Goal: Task Accomplishment & Management: Use online tool/utility

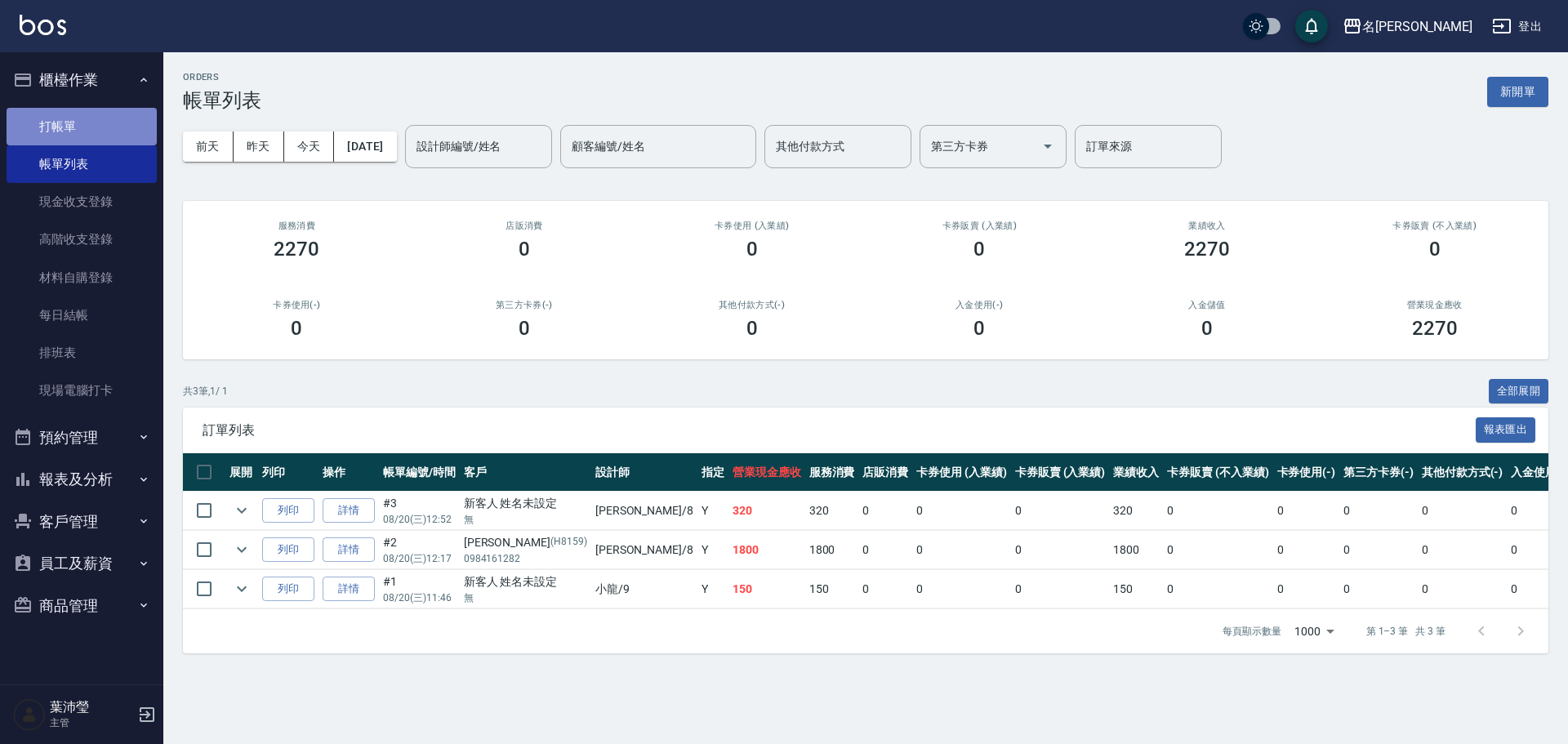
click at [67, 128] on link "打帳單" at bounding box center [81, 126] width 150 height 38
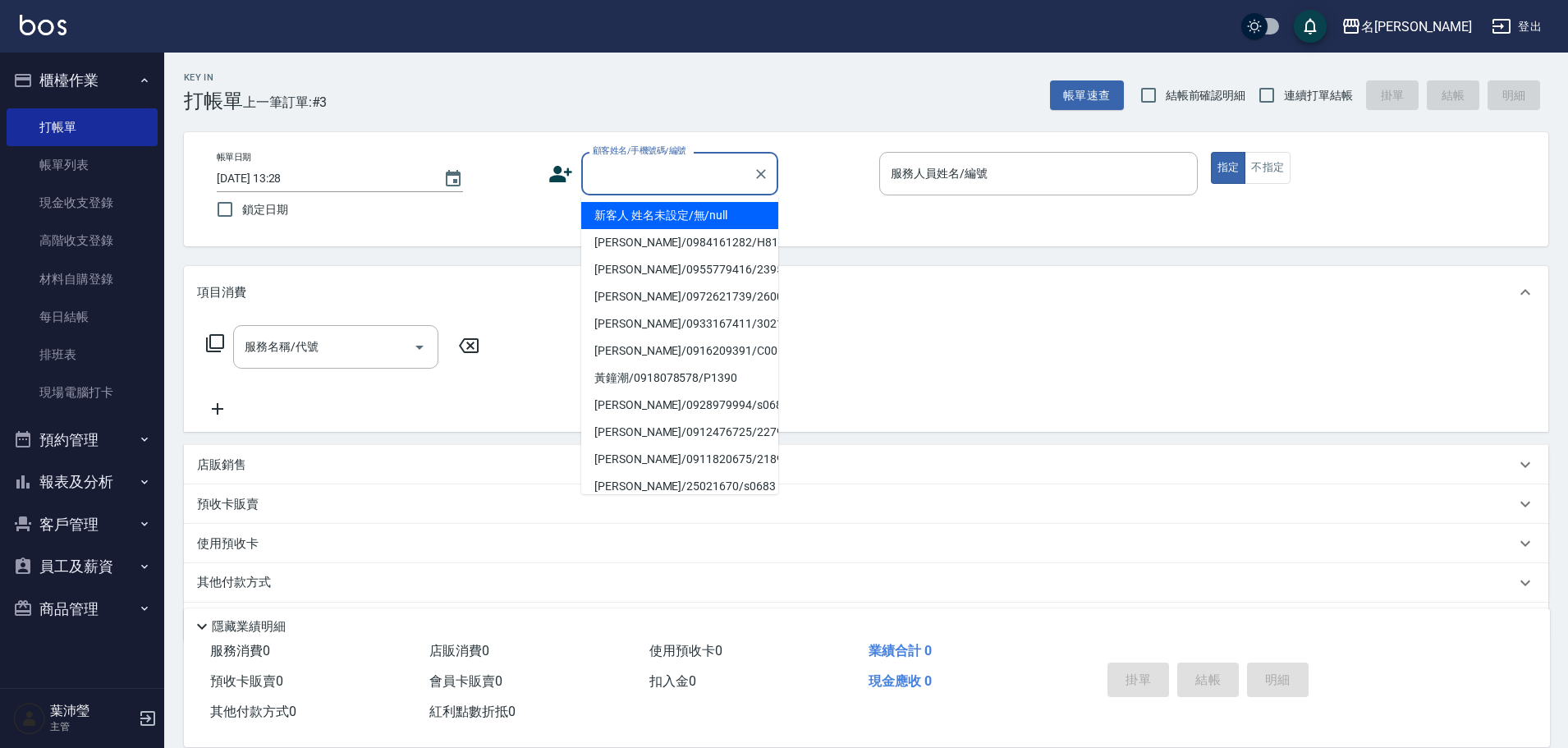
click at [688, 165] on input "顧客姓名/手機號碼/編號" at bounding box center [667, 174] width 158 height 29
click at [680, 213] on li "新客人 姓名未設定/無/null" at bounding box center [679, 216] width 197 height 27
type input "新客人 姓名未設定/無/null"
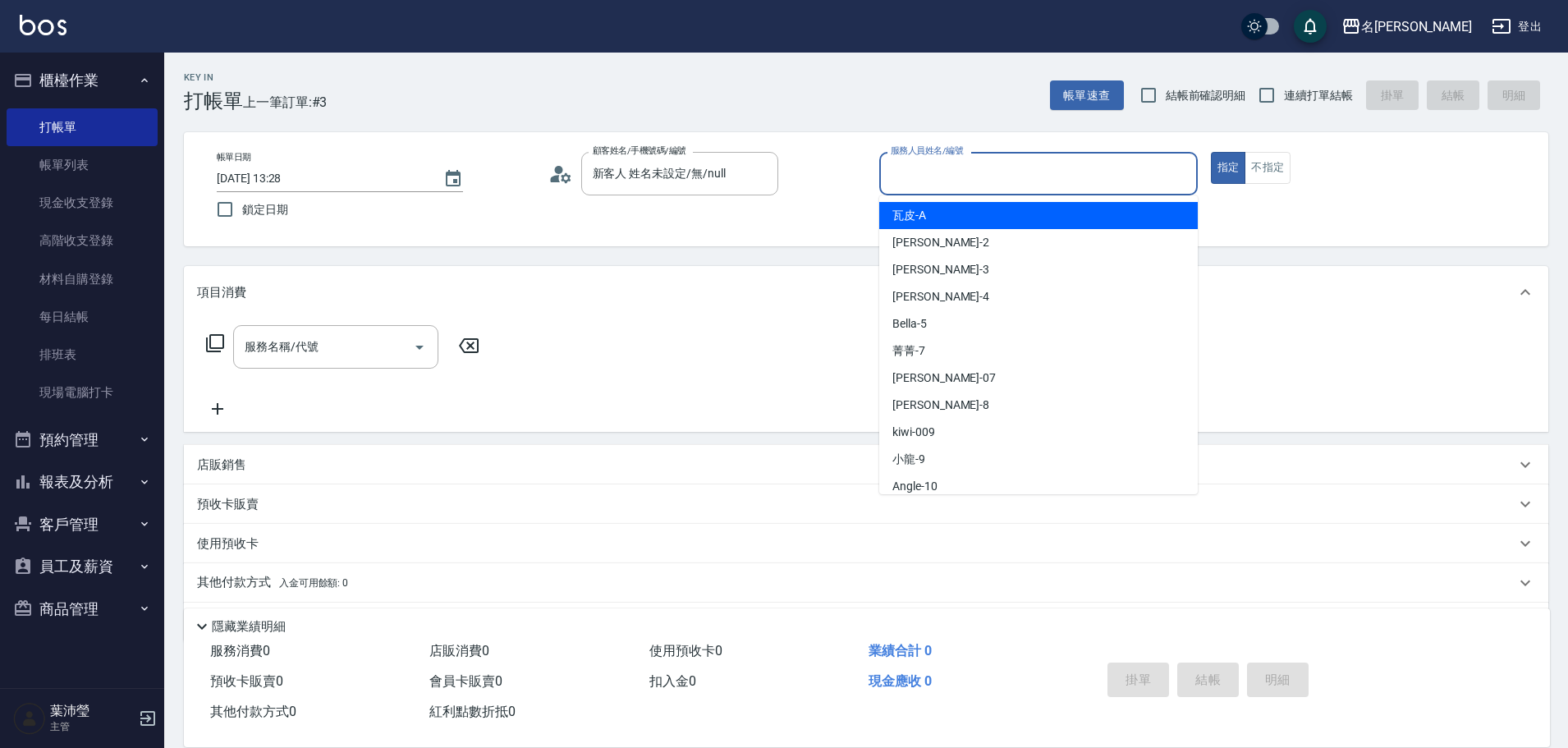
click at [1053, 181] on input "服務人員姓名/編號" at bounding box center [1038, 174] width 303 height 29
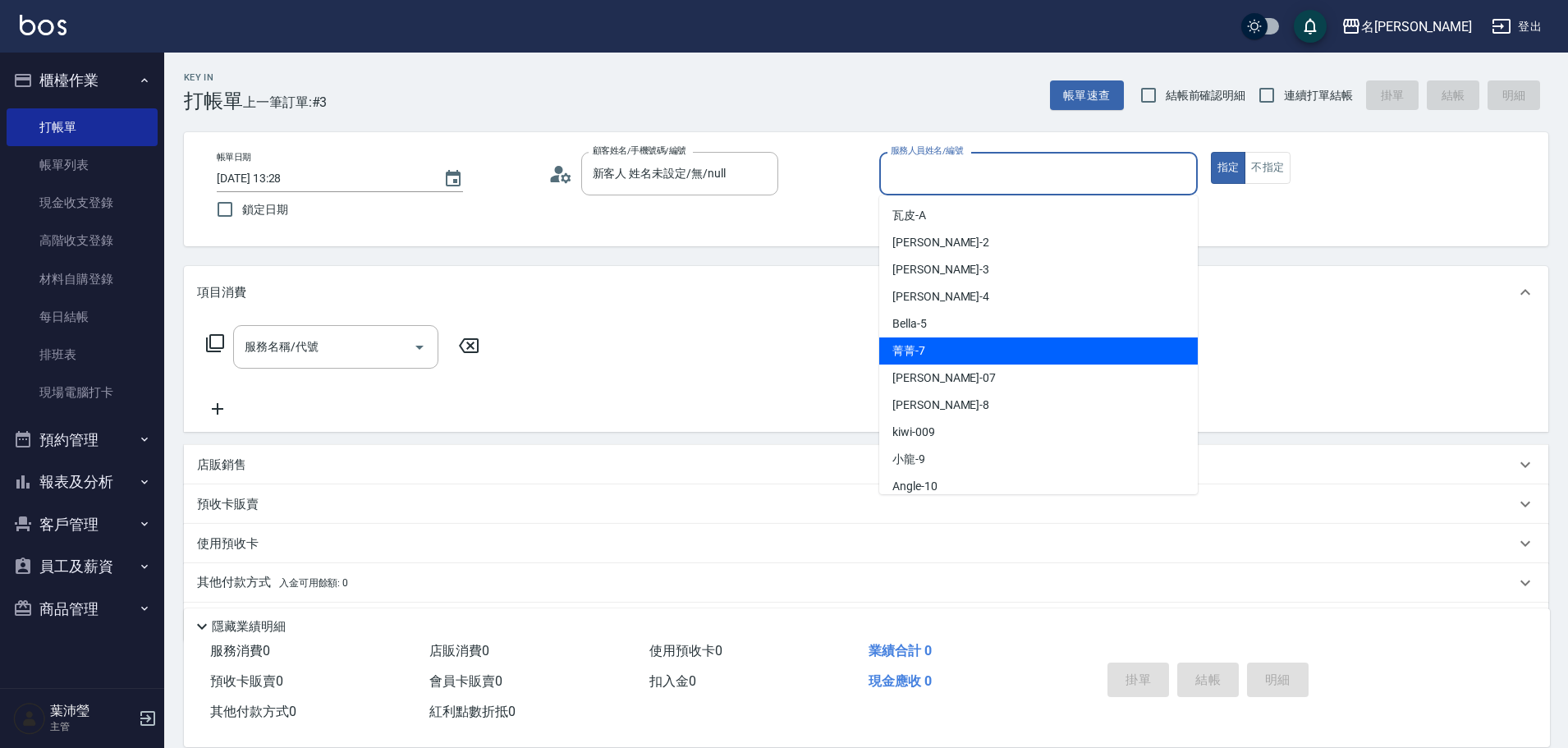
click at [1051, 345] on div "菁菁 -7" at bounding box center [1038, 351] width 318 height 27
type input "菁菁-7"
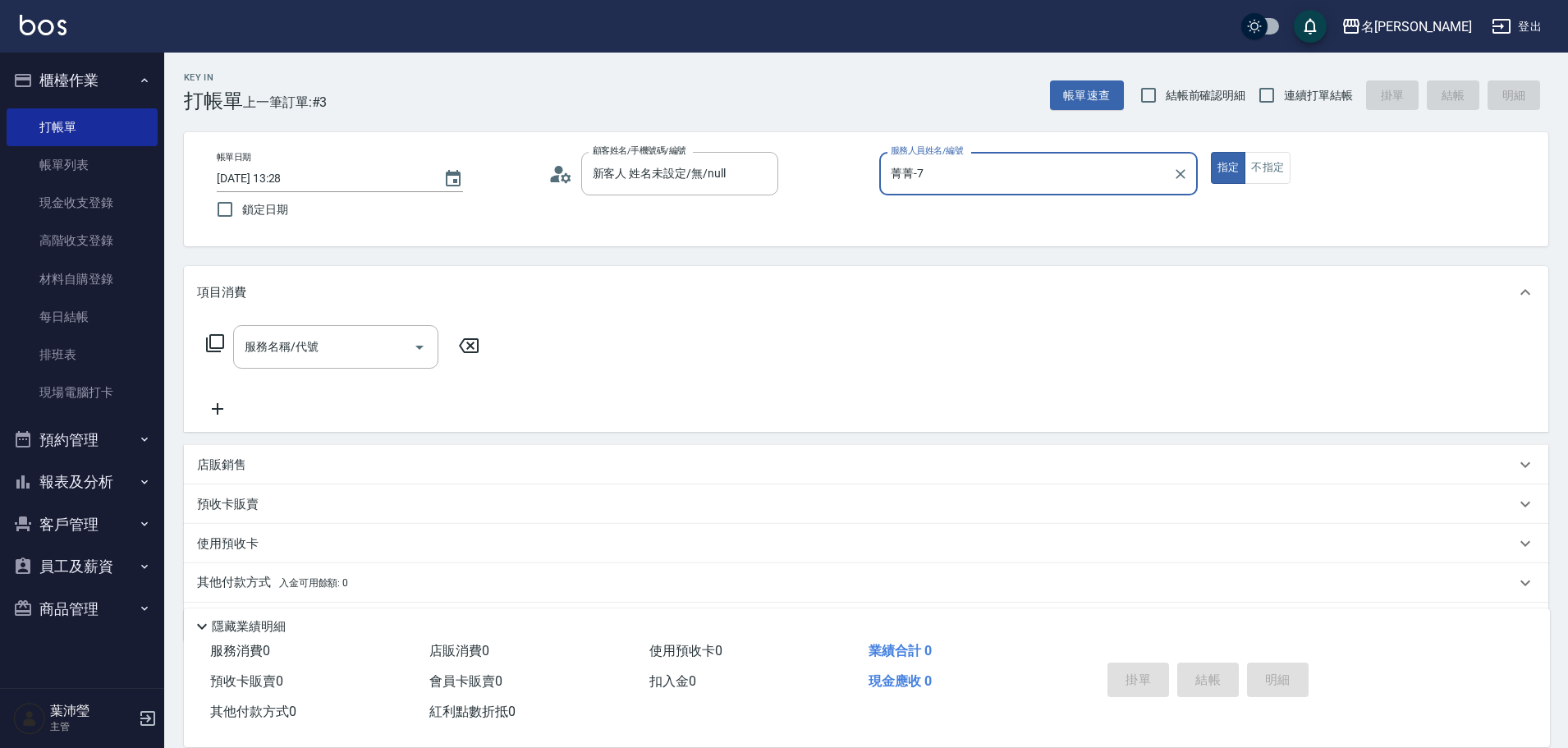
click at [213, 341] on icon at bounding box center [215, 343] width 19 height 19
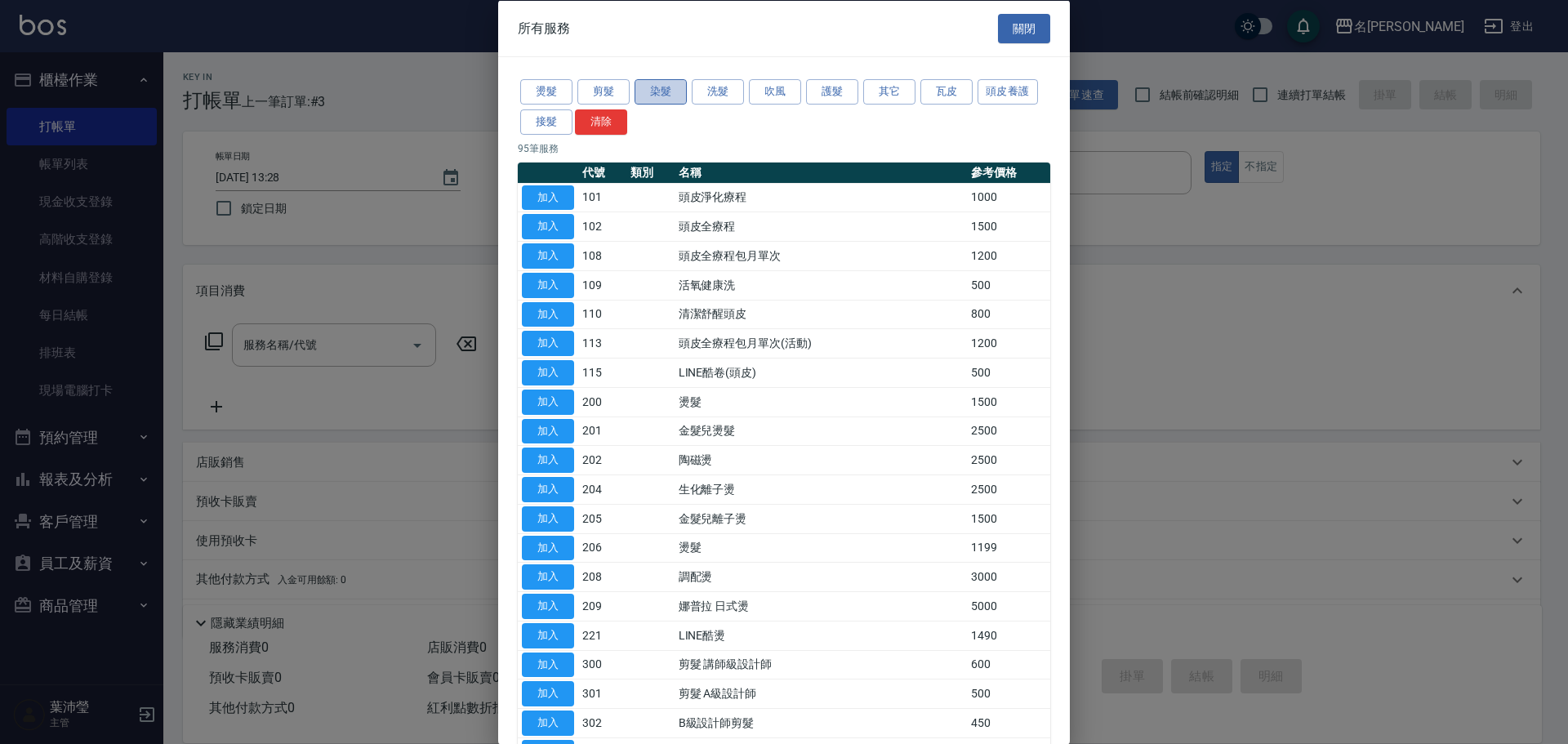
click at [661, 93] on button "染髮" at bounding box center [661, 92] width 52 height 25
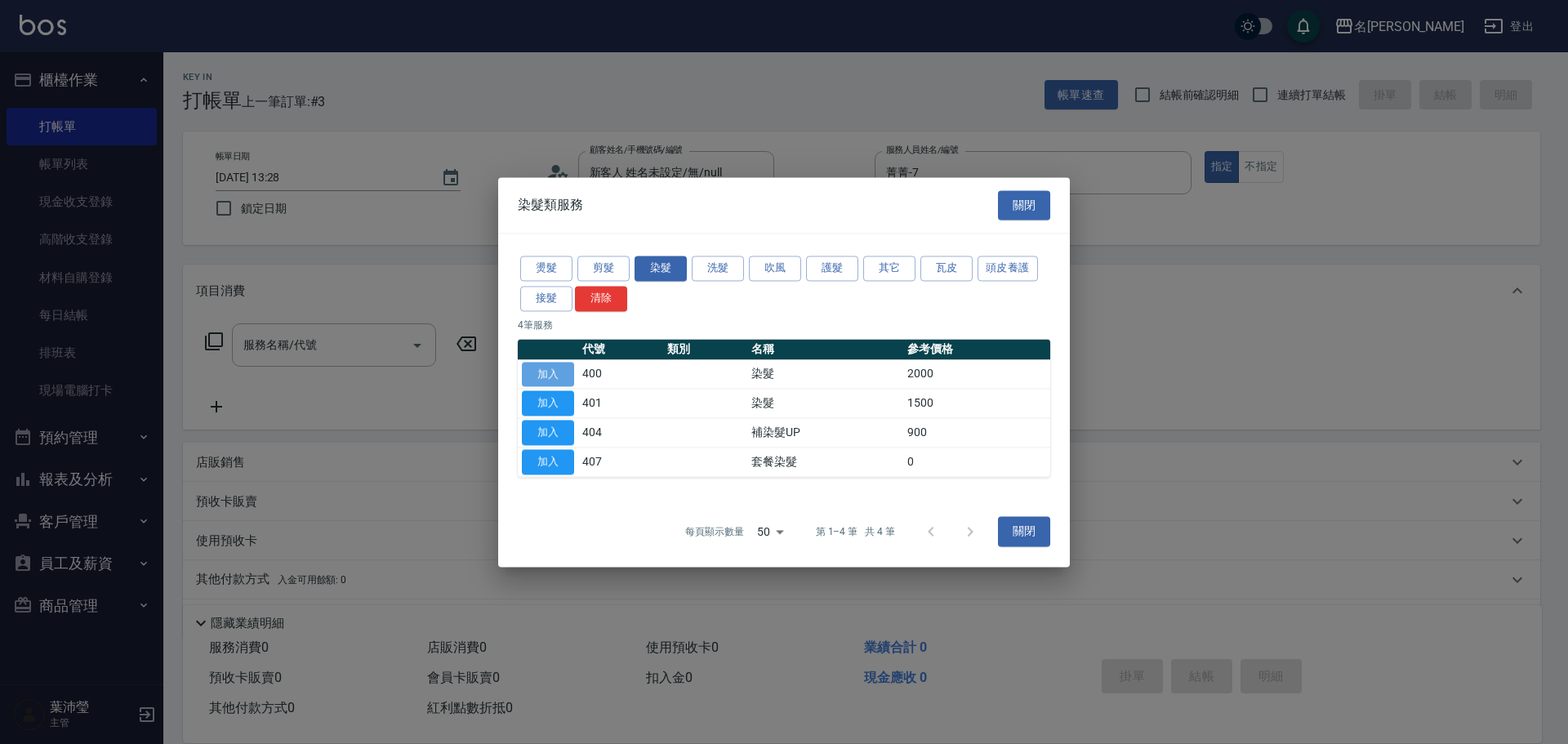
click at [547, 370] on button "加入" at bounding box center [548, 374] width 52 height 25
type input "染髮(400)"
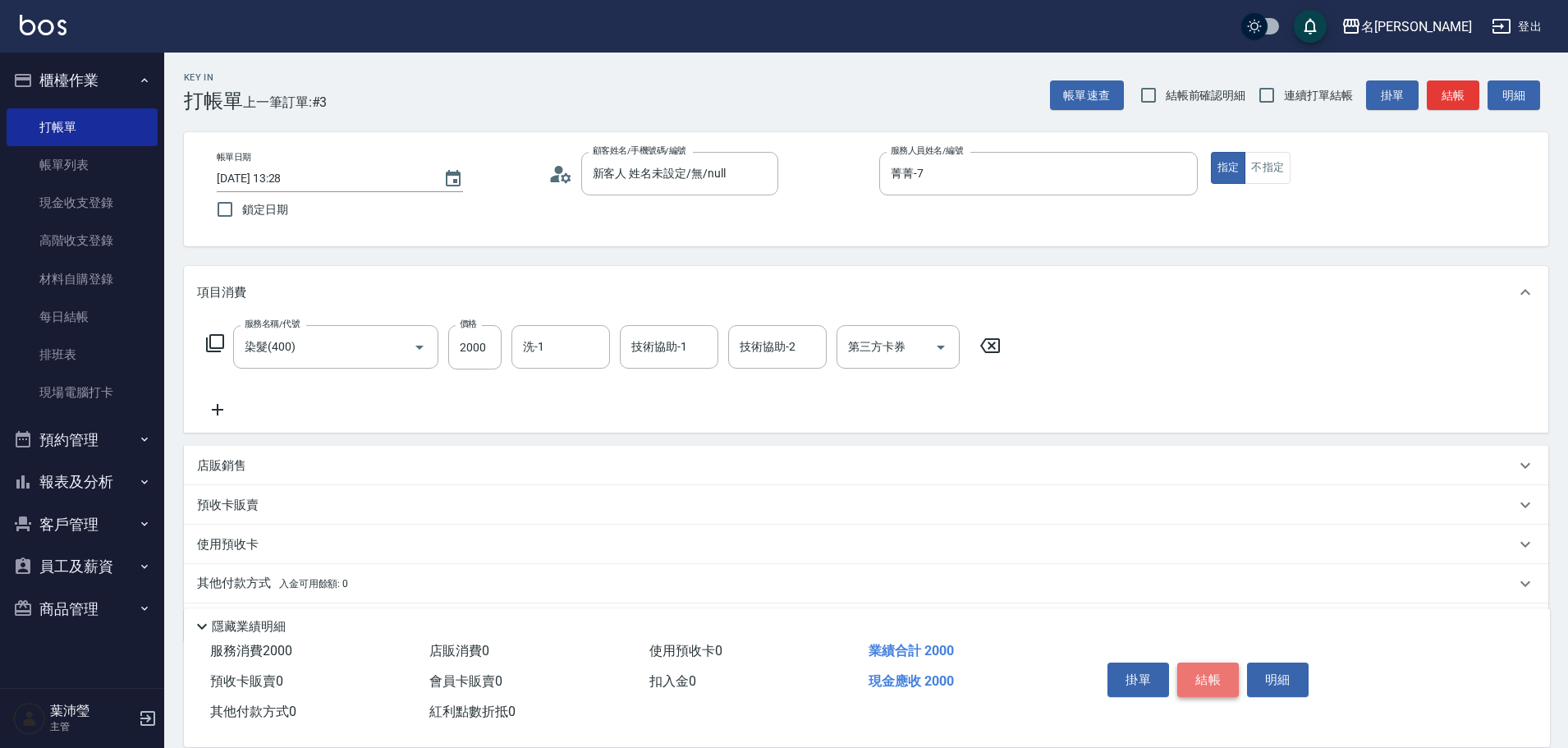
click at [1195, 677] on button "結帳" at bounding box center [1207, 679] width 61 height 34
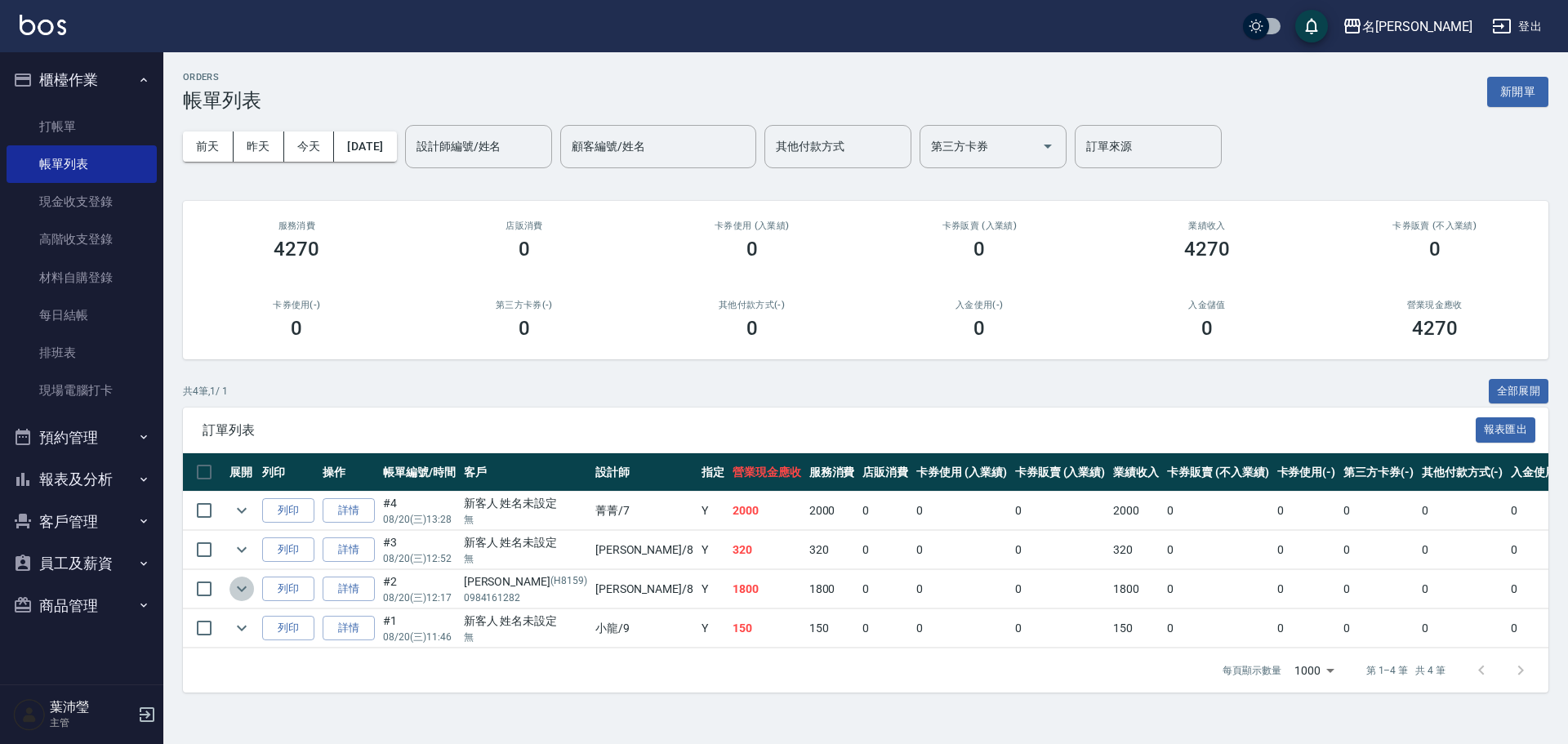
click at [243, 595] on icon "expand row" at bounding box center [242, 588] width 19 height 19
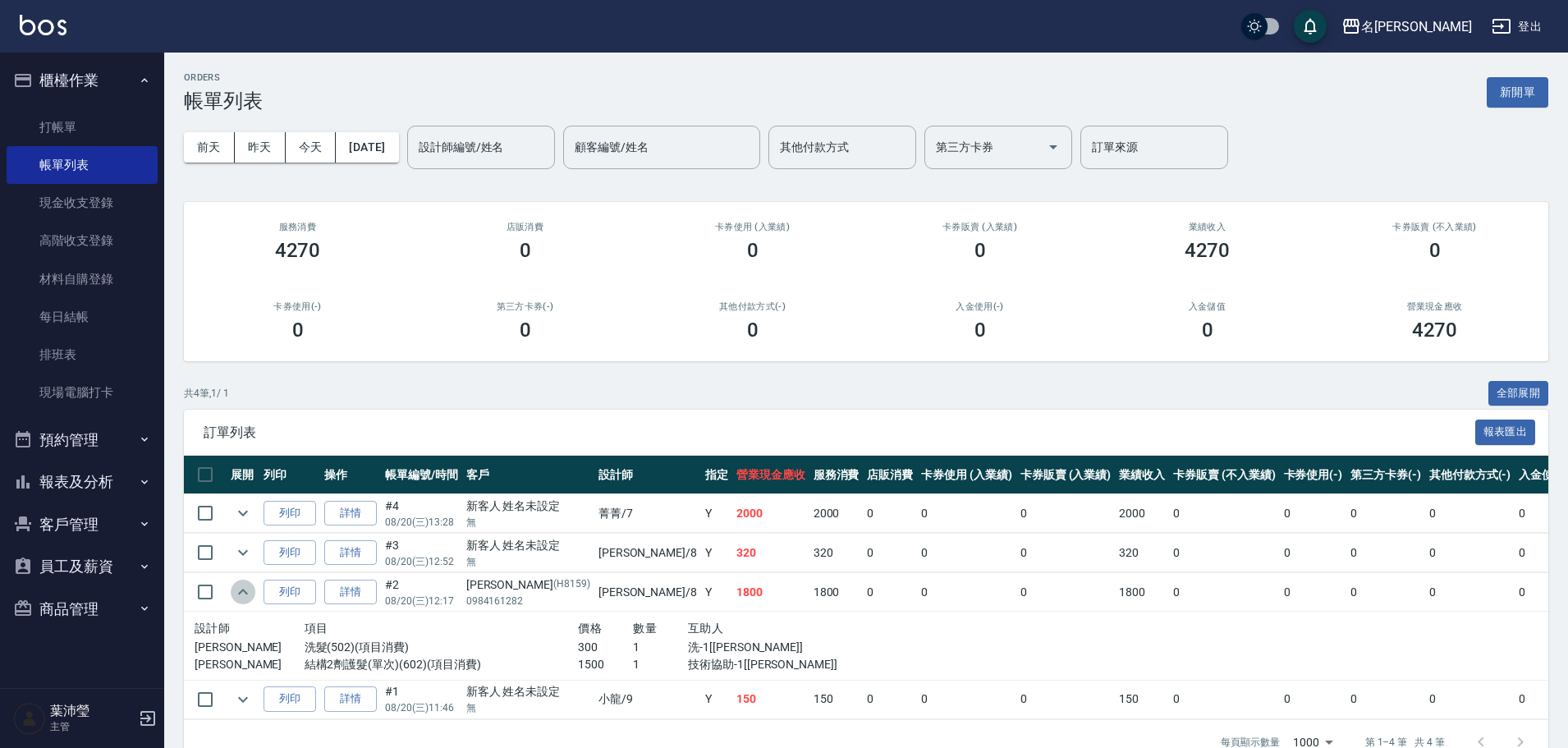
click at [244, 598] on icon "expand row" at bounding box center [243, 591] width 19 height 19
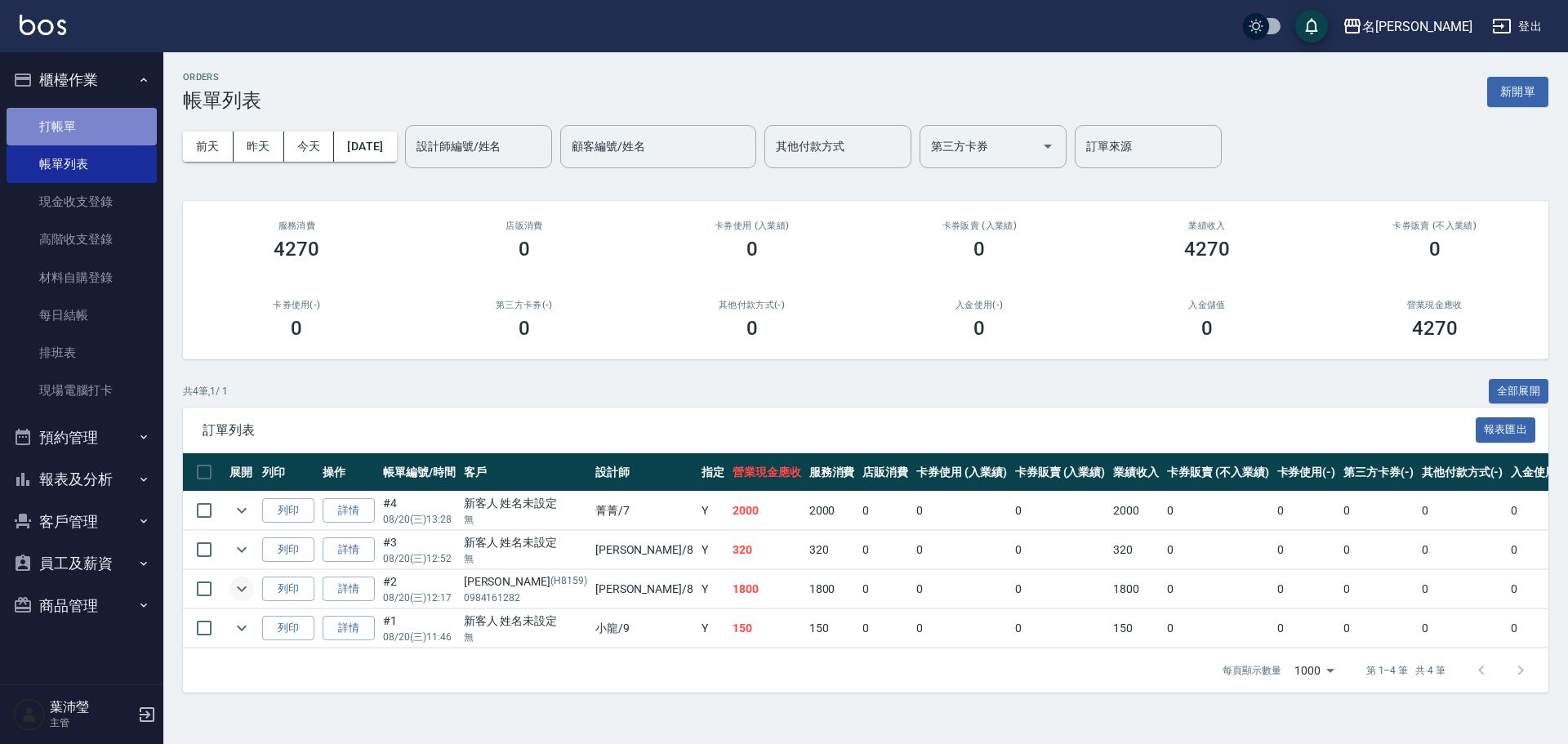
click at [72, 120] on link "打帳單" at bounding box center [81, 126] width 150 height 38
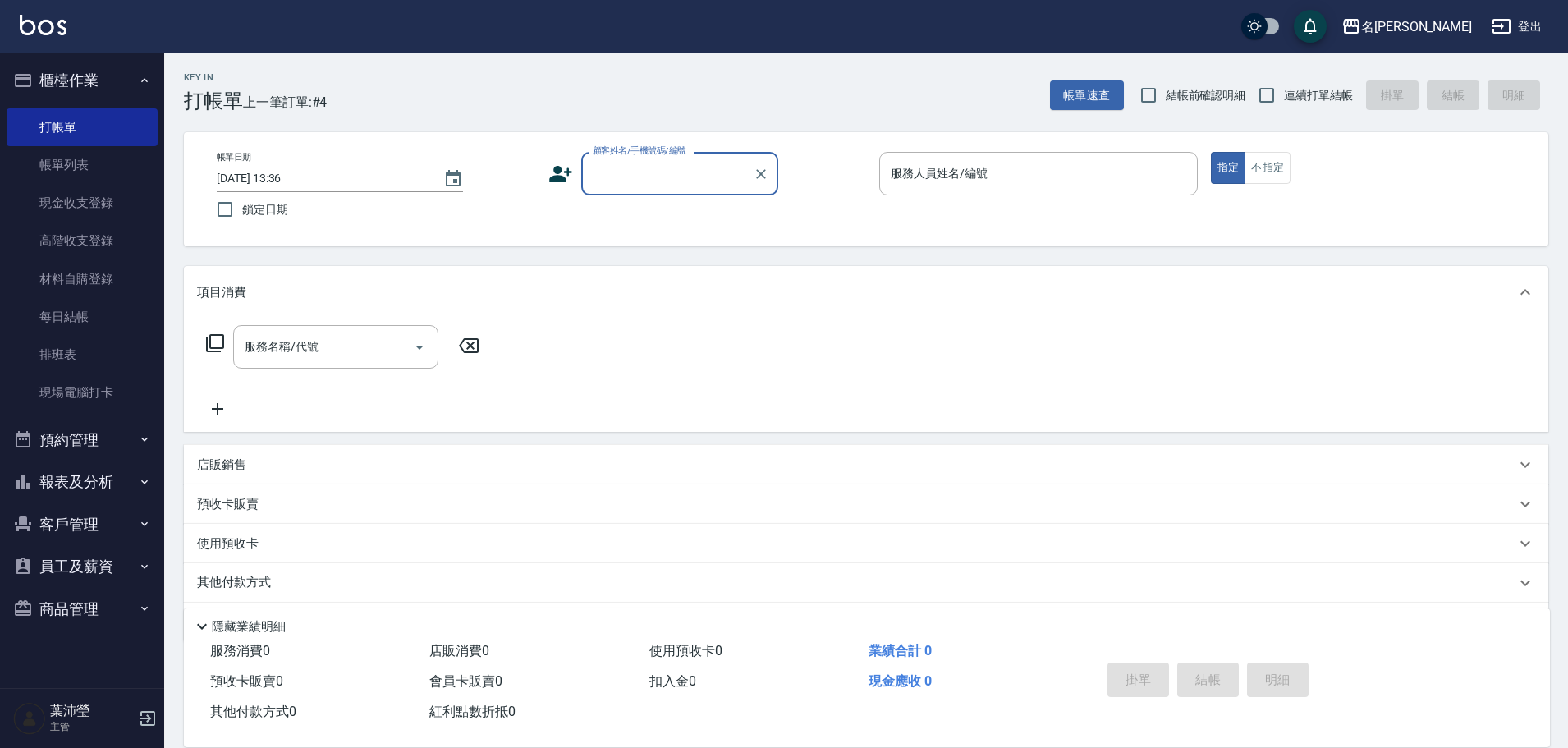
click at [647, 177] on input "顧客姓名/手機號碼/編號" at bounding box center [667, 174] width 158 height 29
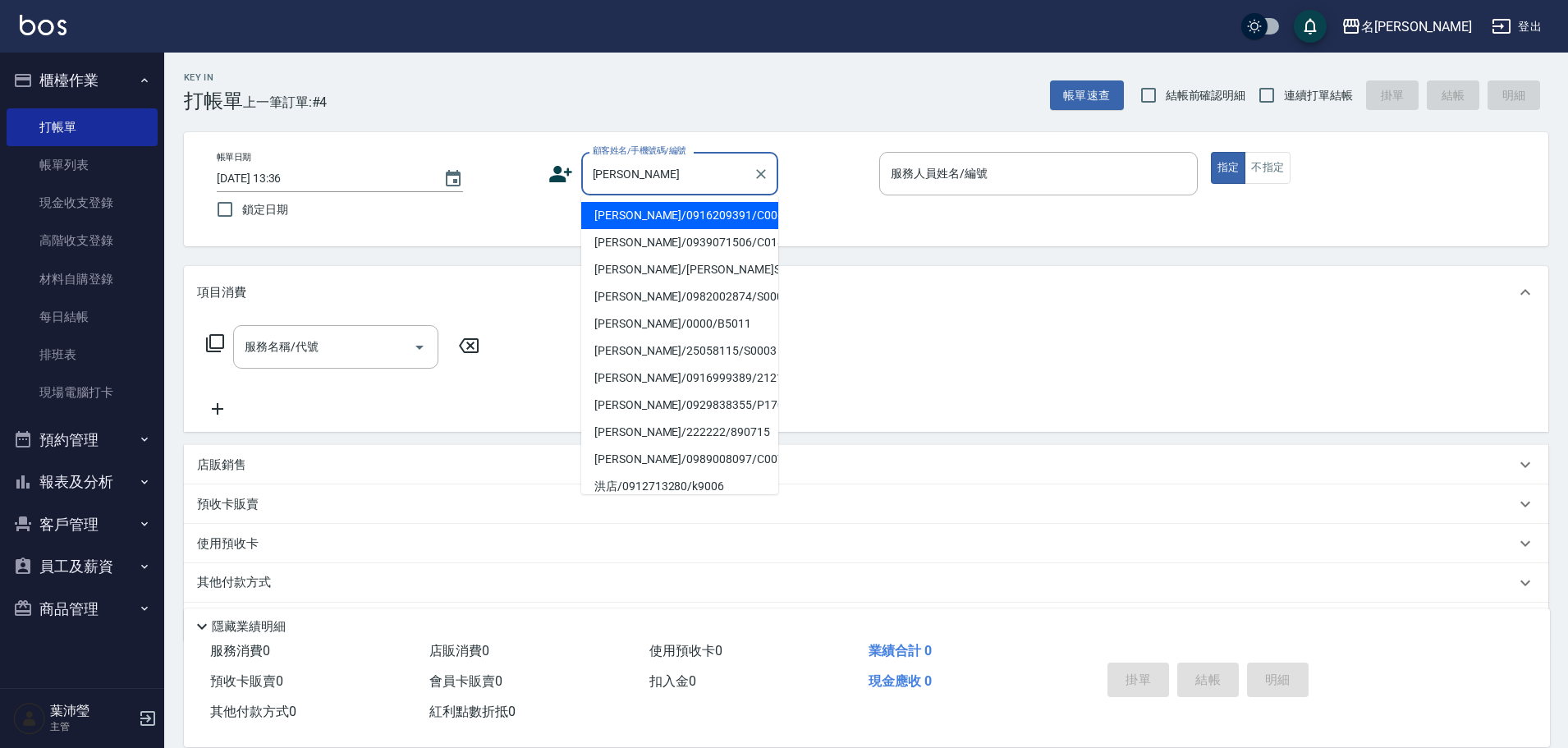
click at [665, 241] on li "[PERSON_NAME]/0939071506/C0183" at bounding box center [679, 242] width 197 height 27
type input "[PERSON_NAME]/0939071506/C0183"
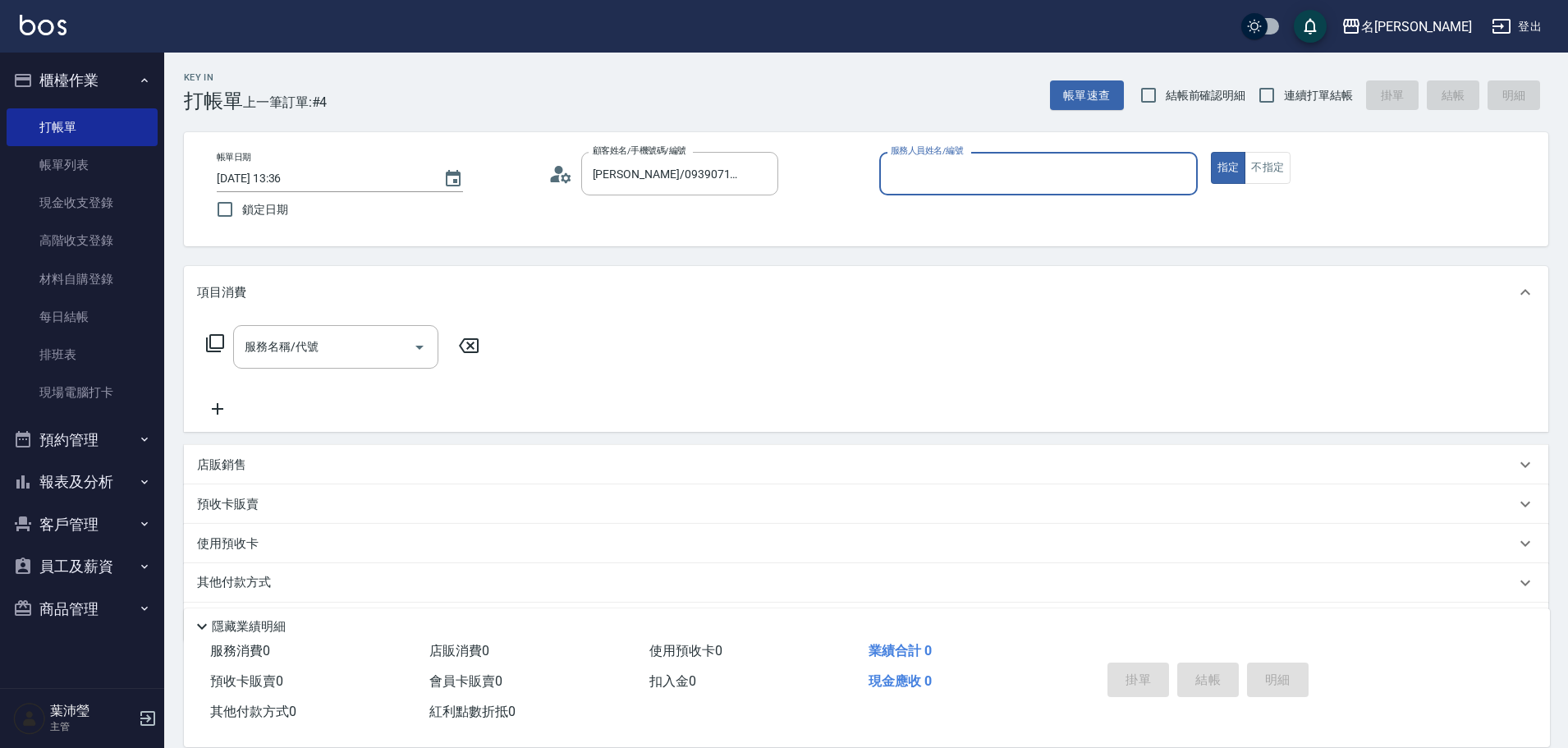
type input "敏卉-2"
click at [217, 341] on icon at bounding box center [215, 343] width 19 height 19
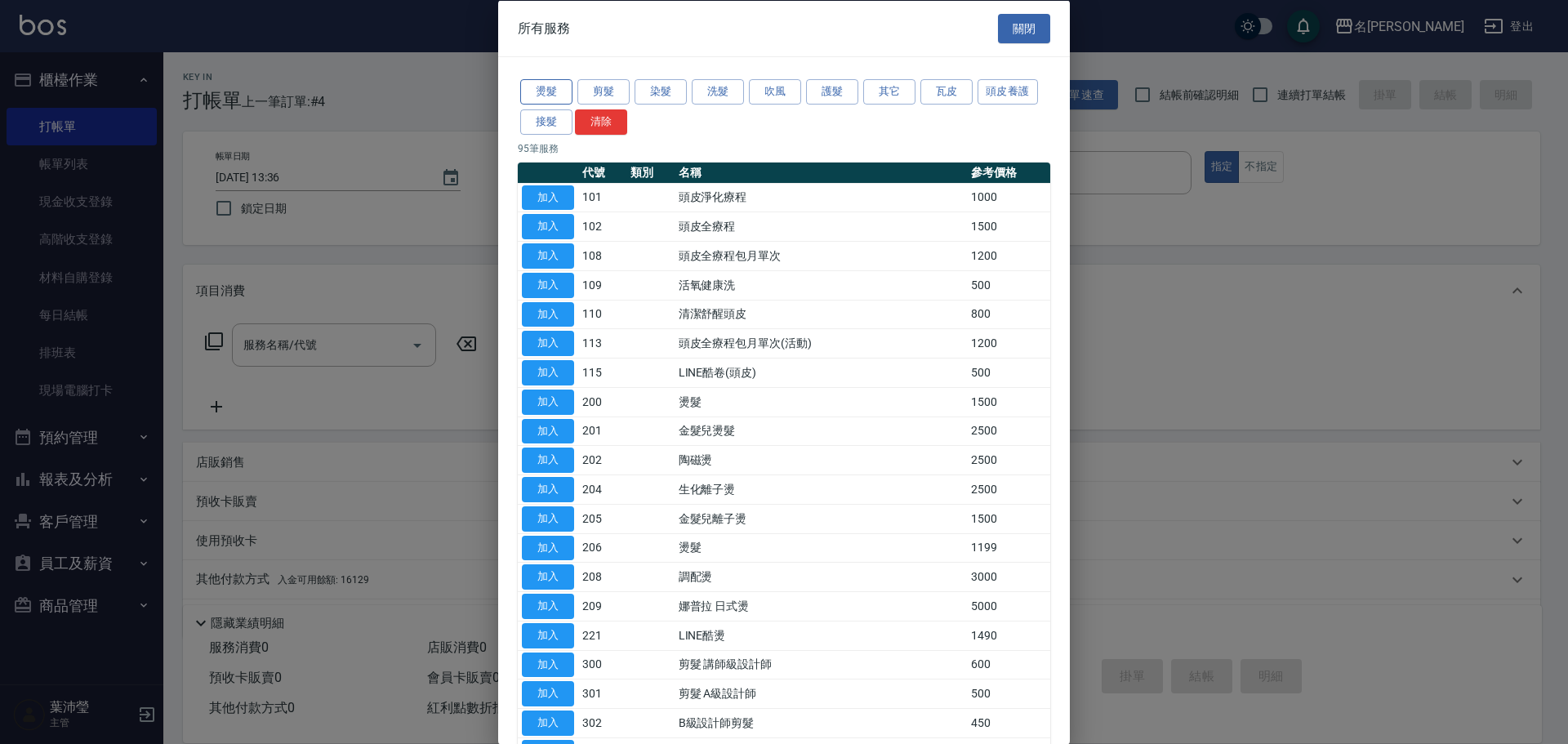
click at [544, 93] on button "燙髮" at bounding box center [547, 92] width 52 height 25
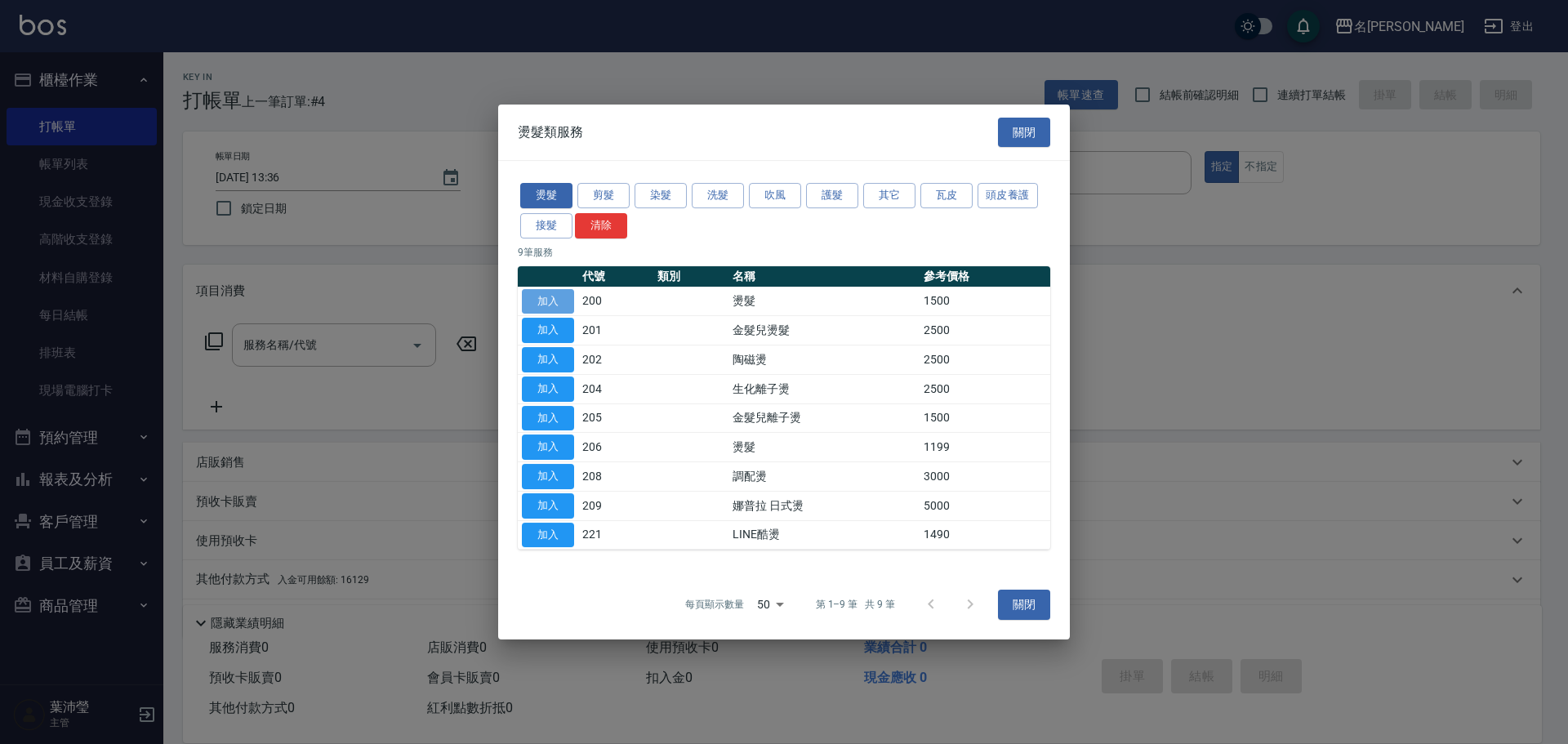
click at [550, 302] on button "加入" at bounding box center [548, 302] width 52 height 25
type input "燙髮(200)"
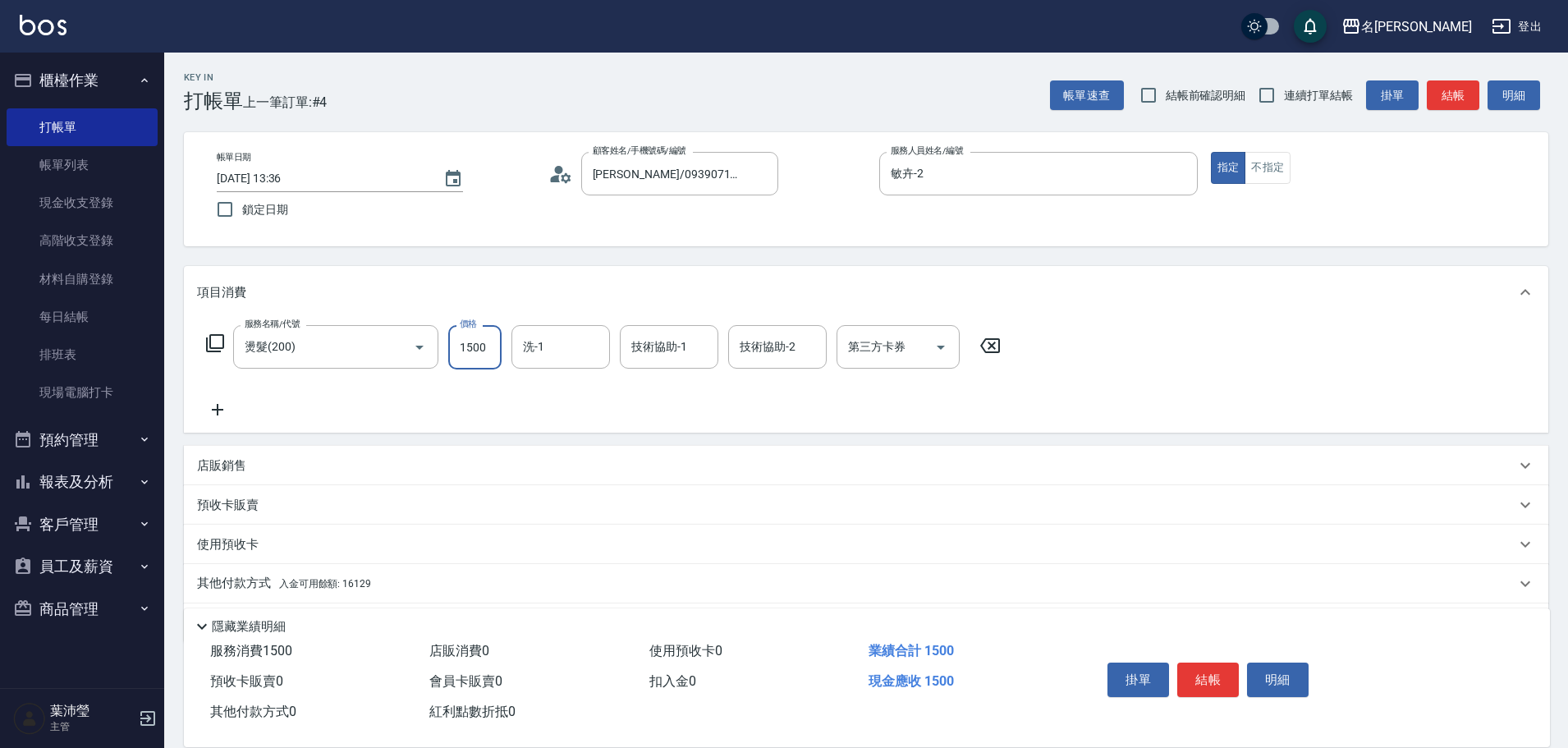
click at [485, 348] on input "1500" at bounding box center [475, 347] width 53 height 45
type input "3500"
click at [203, 470] on p "店販銷售" at bounding box center [222, 466] width 50 height 18
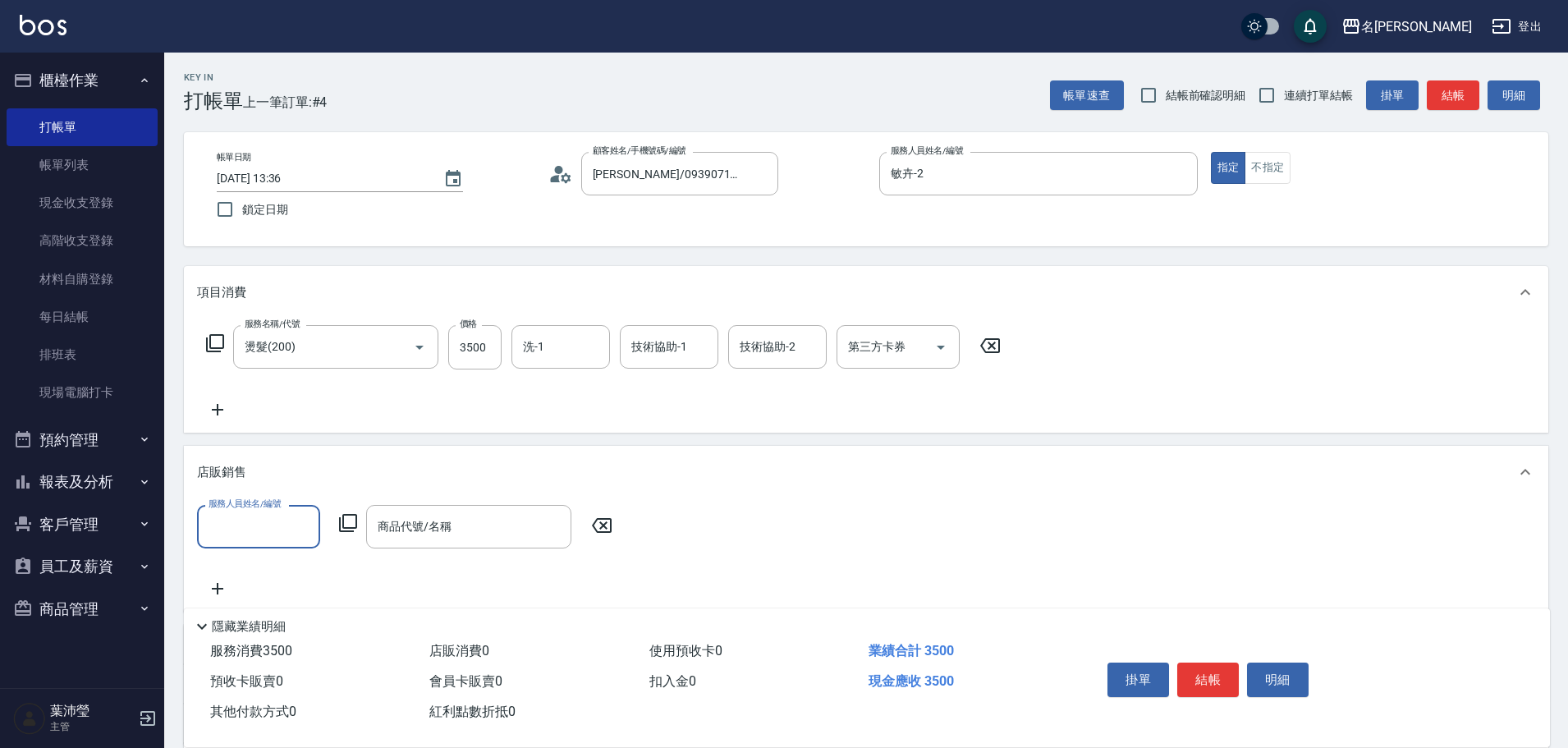
click at [231, 532] on input "服務人員姓名/編號" at bounding box center [258, 527] width 108 height 29
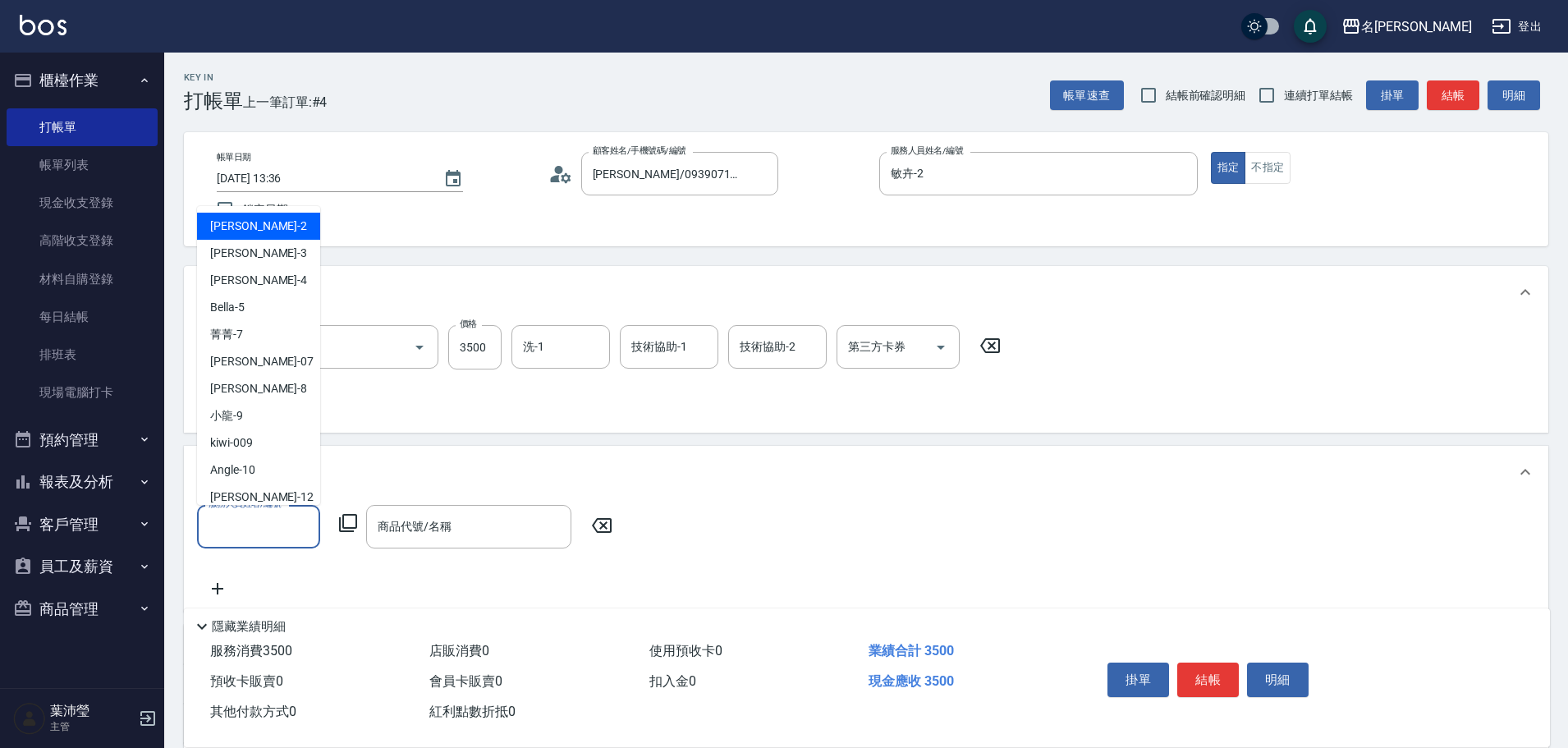
click at [258, 229] on div "敏卉 -2" at bounding box center [259, 227] width 124 height 27
type input "敏卉-2"
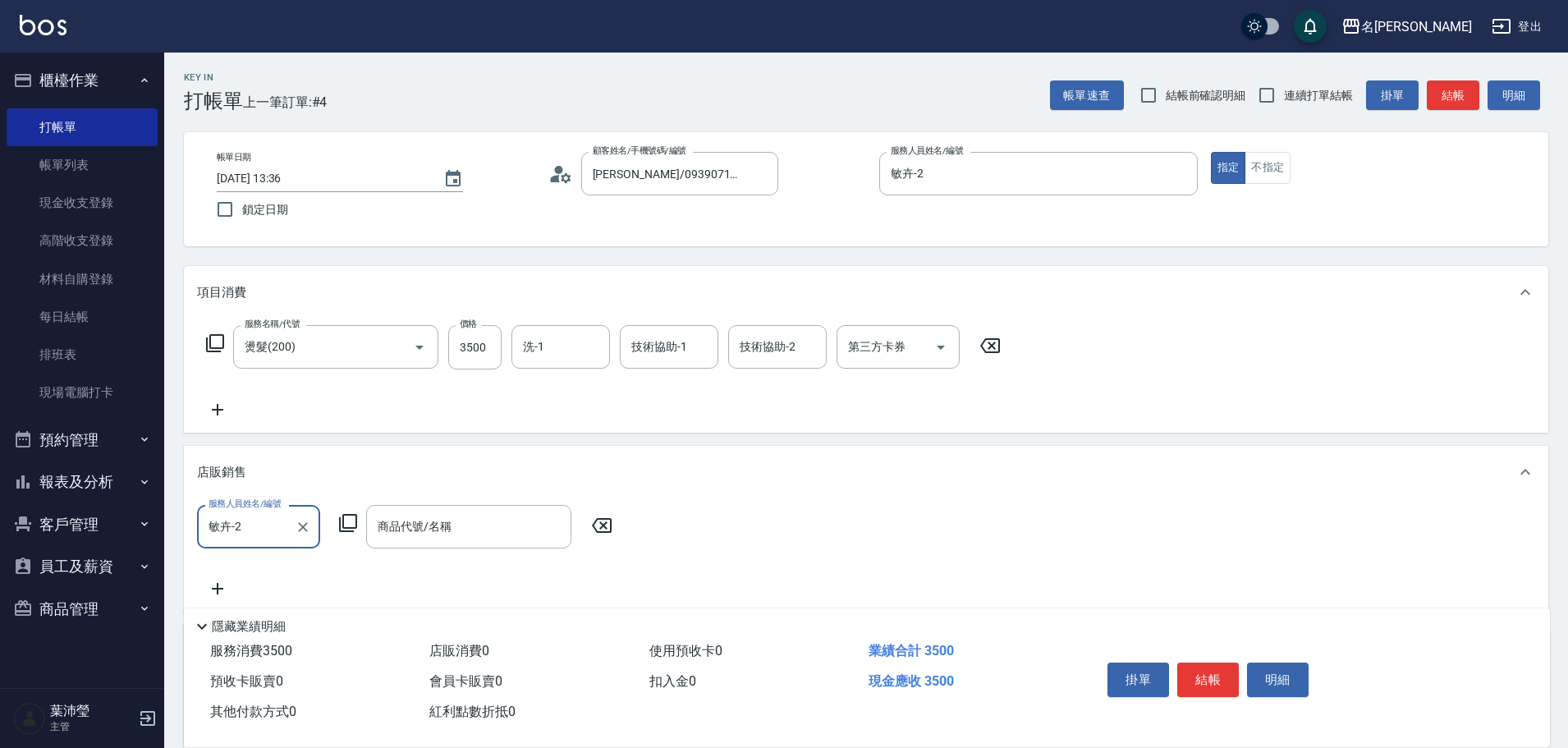
click at [350, 522] on icon at bounding box center [348, 522] width 19 height 19
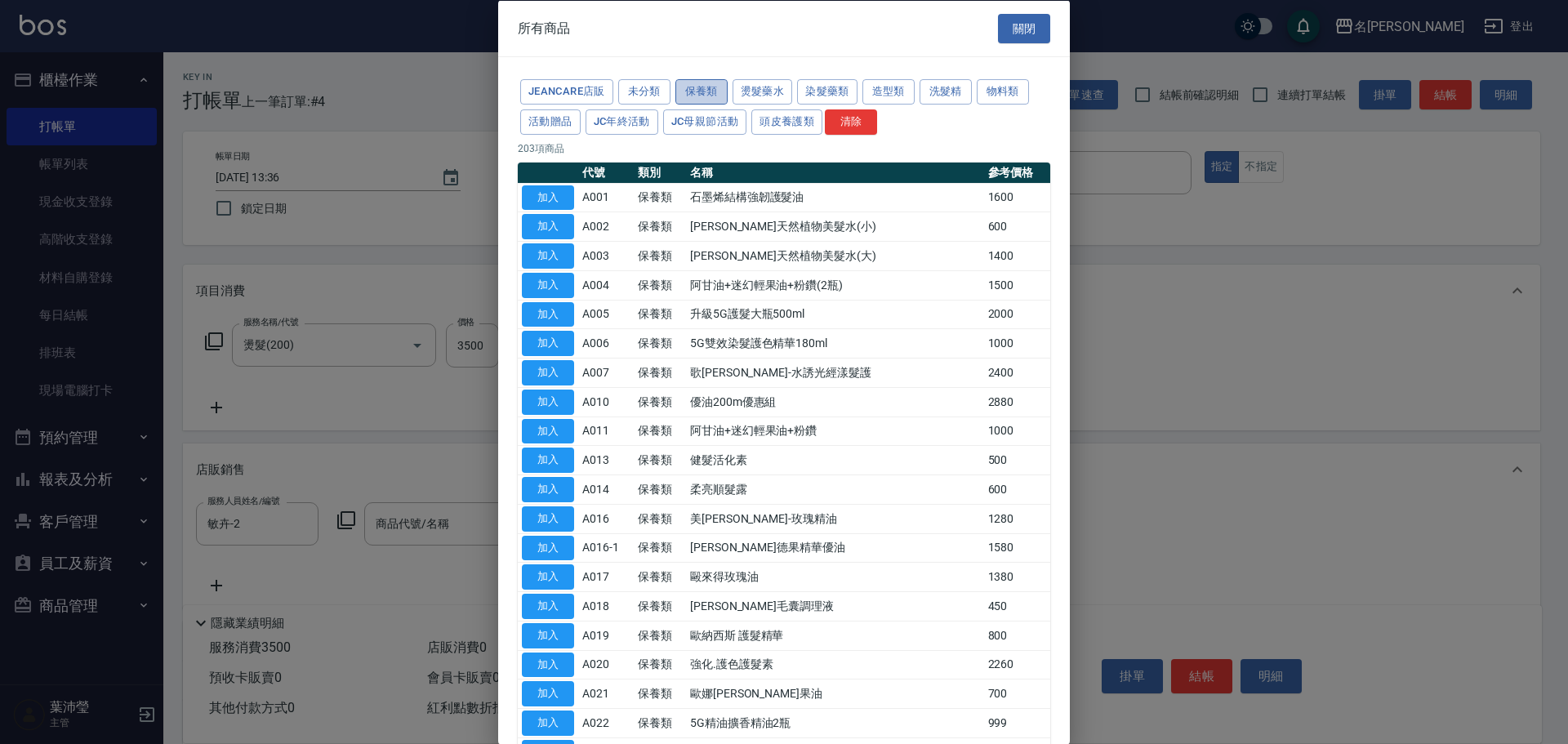
click at [700, 92] on button "保養類" at bounding box center [702, 92] width 52 height 25
click at [544, 635] on button "加入" at bounding box center [548, 635] width 52 height 25
type input "歐納西斯 護髮精華"
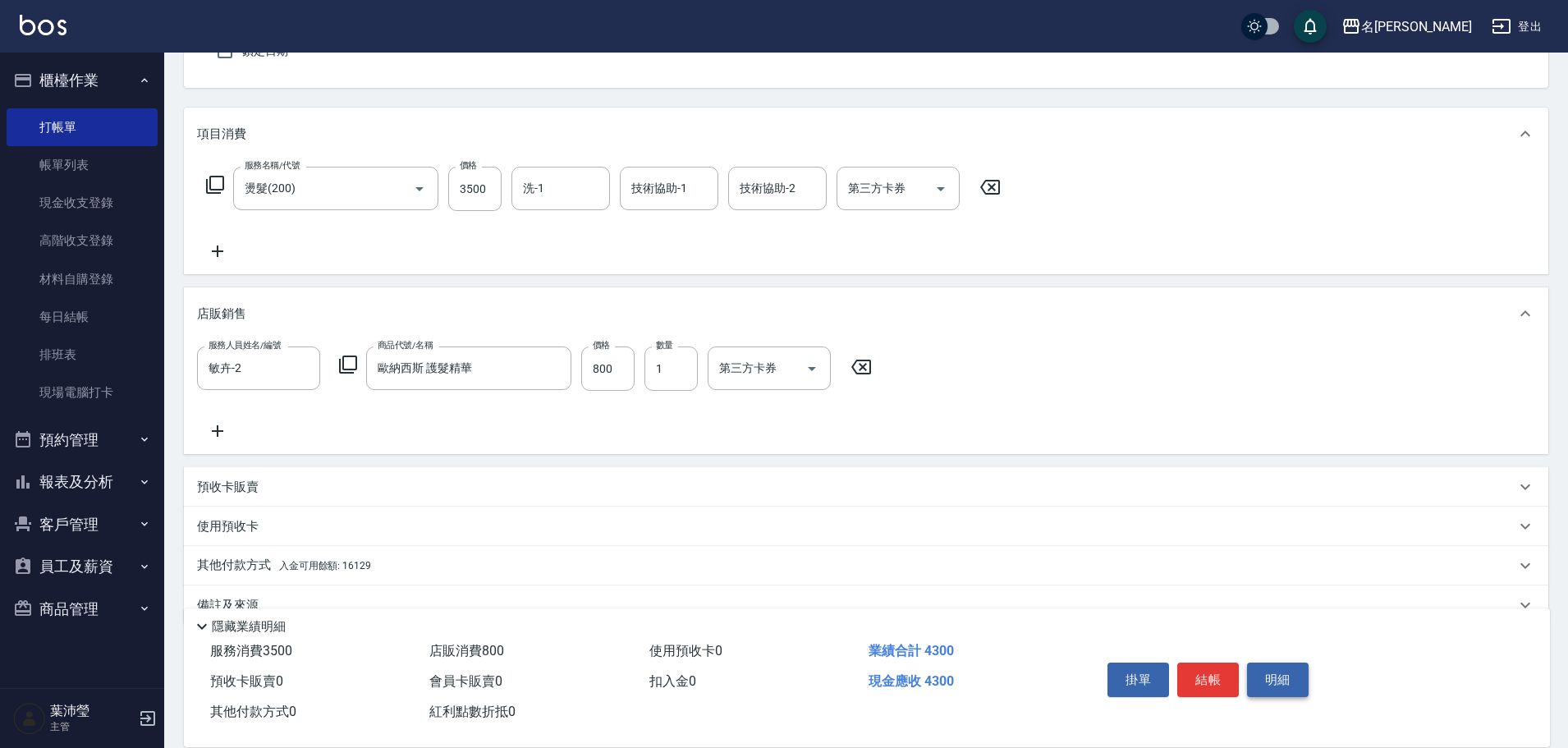
scroll to position [193, 0]
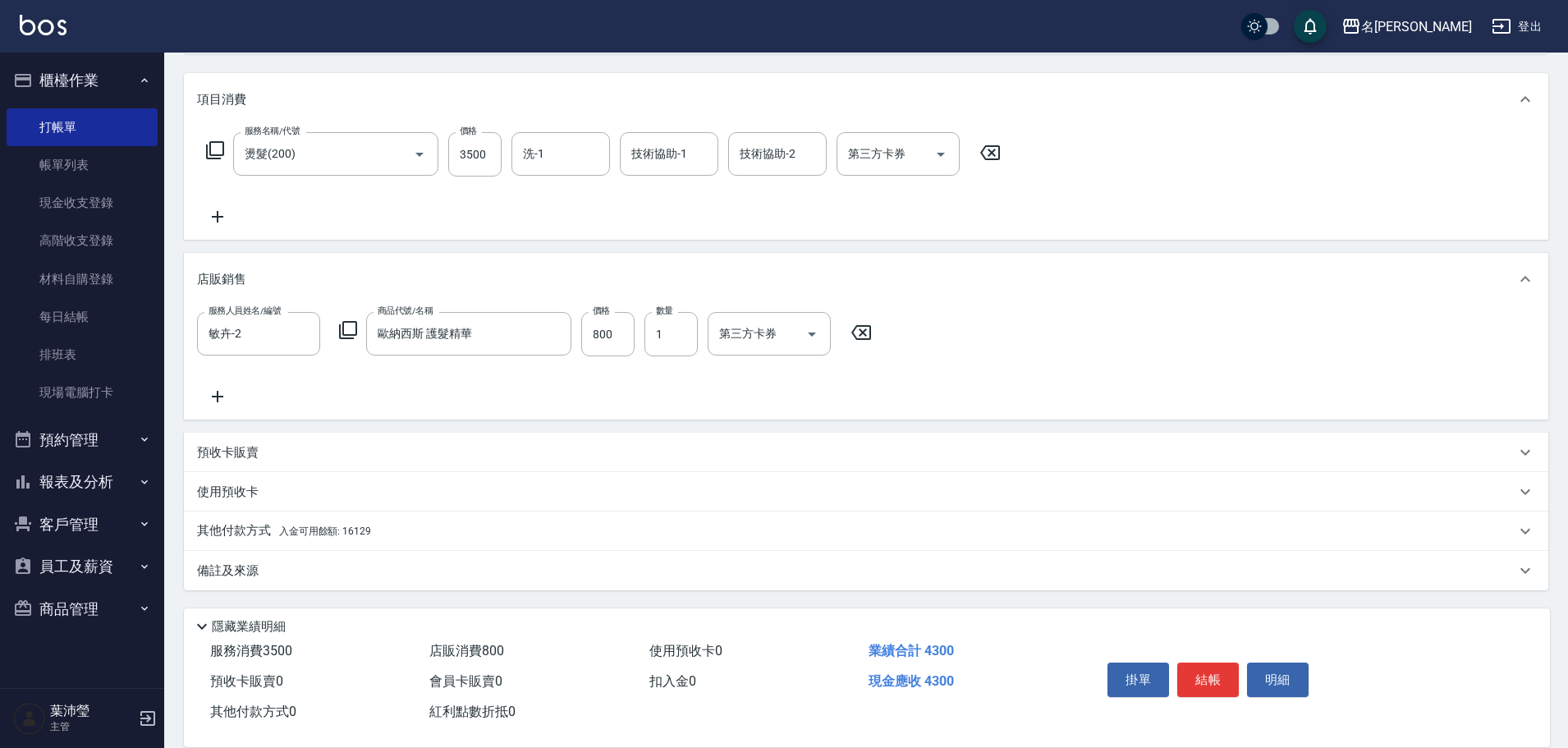
click at [243, 529] on p "其他付款方式 入金可用餘額: 16129" at bounding box center [284, 531] width 174 height 18
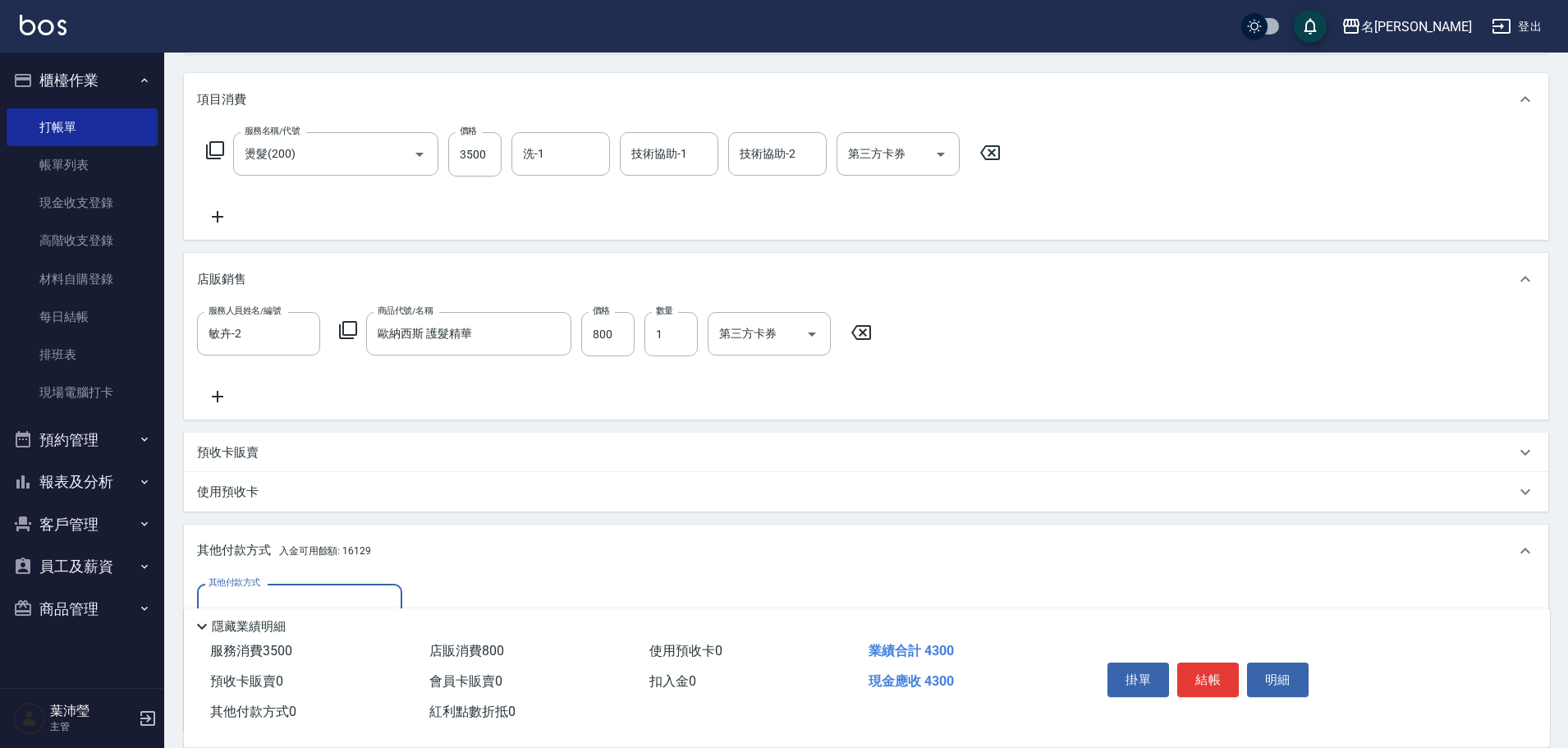
scroll to position [0, 0]
click at [1567, 655] on div "Key In 打帳單 上一筆訂單:#4 帳單速查 結帳前確認明細 連續打單結帳 掛單 結帳 明細 帳單日期 [DATE] 13:36 鎖定日期 顧客姓名/手機…" at bounding box center [866, 401] width 1404 height 1082
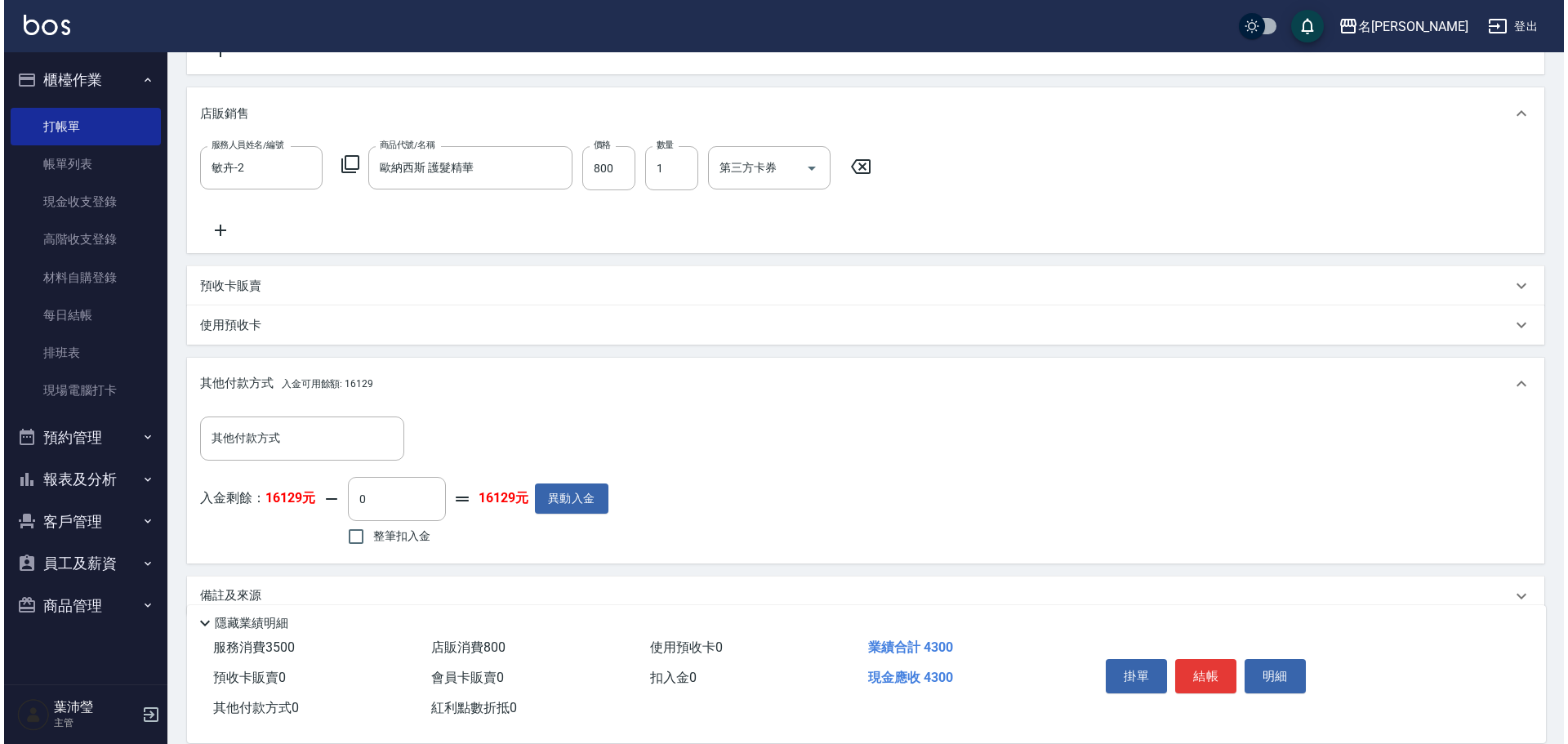
scroll to position [384, 0]
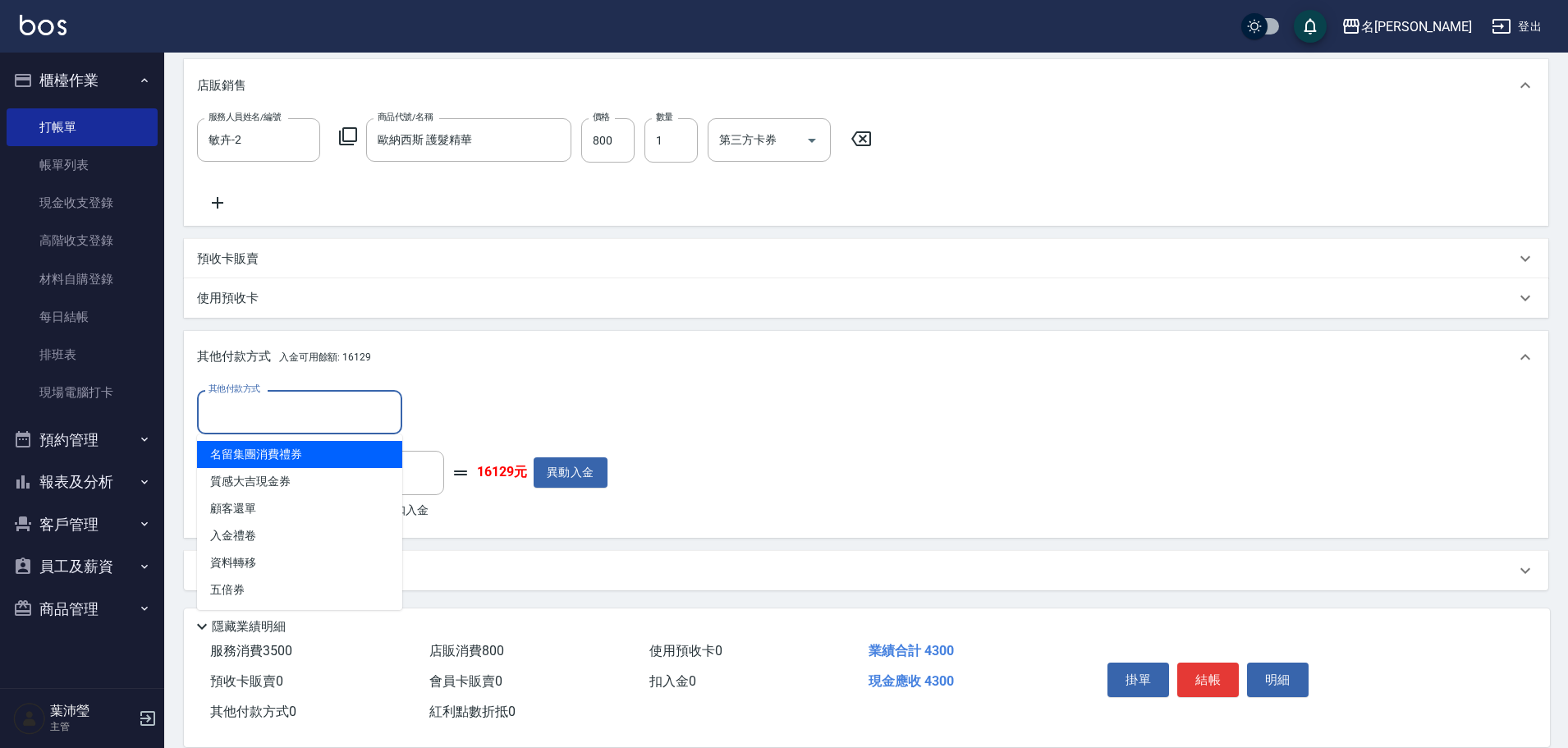
click at [229, 411] on input "其他付款方式" at bounding box center [300, 411] width 191 height 29
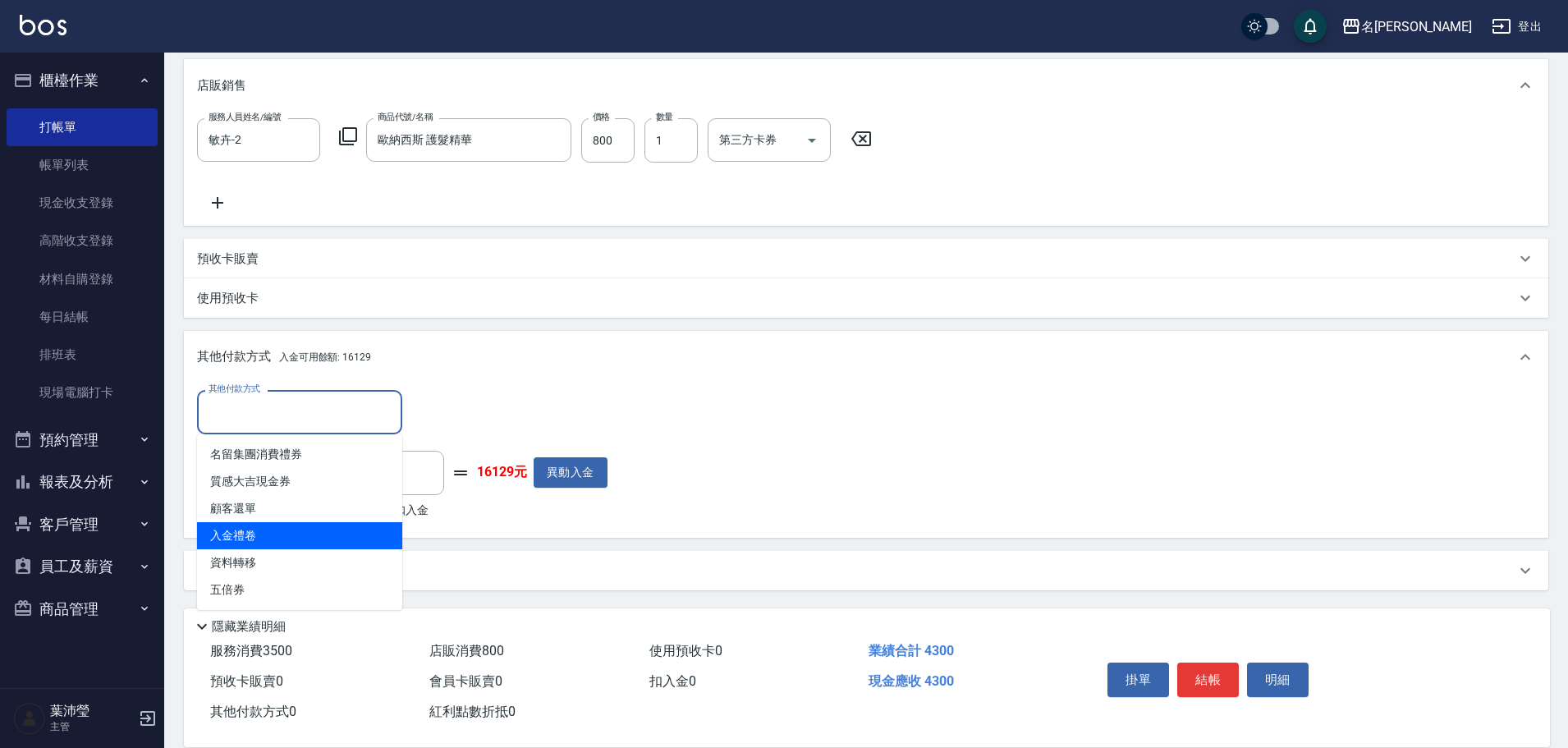
click at [249, 535] on span "入金禮卷" at bounding box center [300, 536] width 205 height 27
type input "入金禮卷"
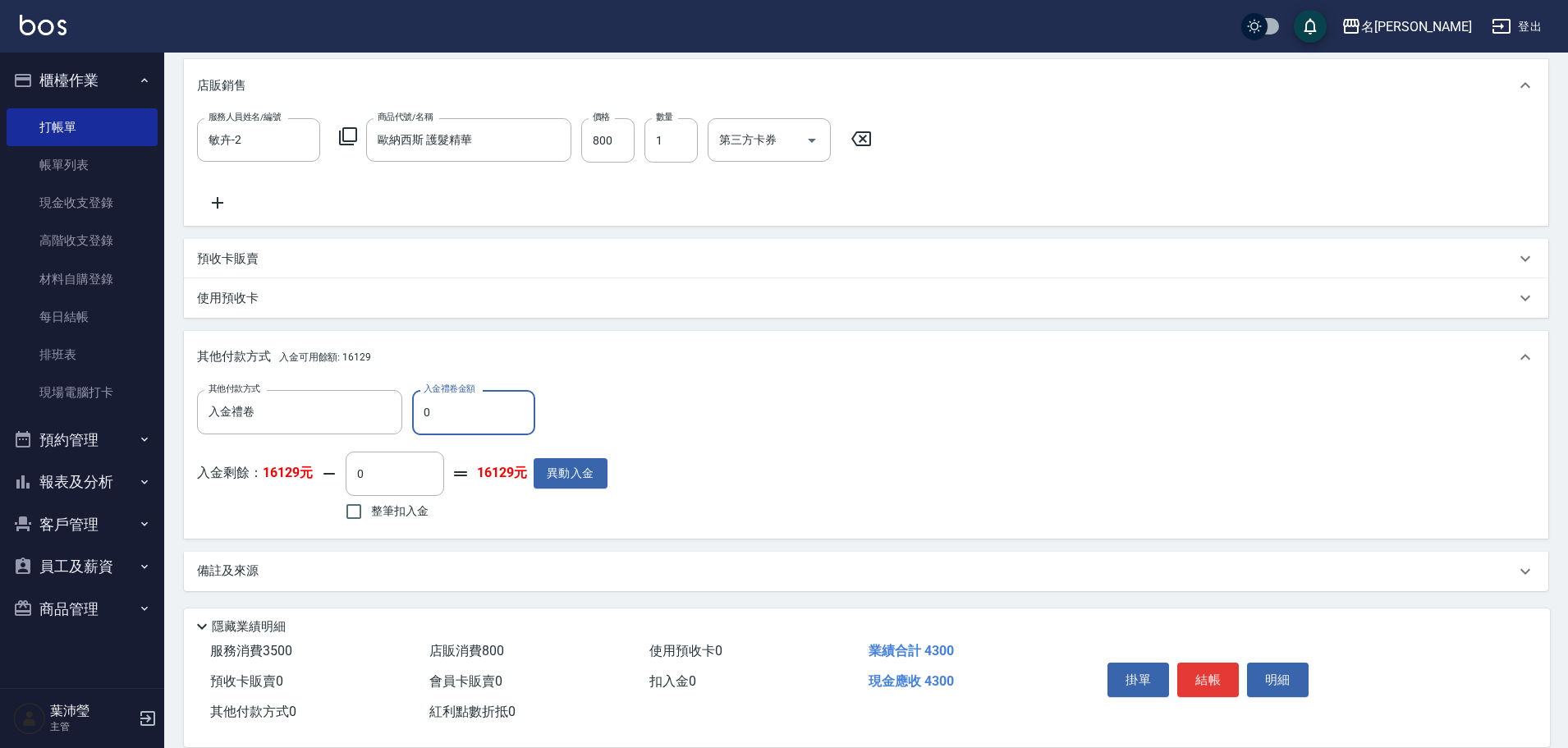
click at [422, 414] on input "0" at bounding box center [474, 412] width 124 height 45
type input "200"
click at [347, 476] on input "0" at bounding box center [394, 474] width 98 height 45
type input "4100"
click at [1271, 671] on button "明細" at bounding box center [1277, 679] width 61 height 34
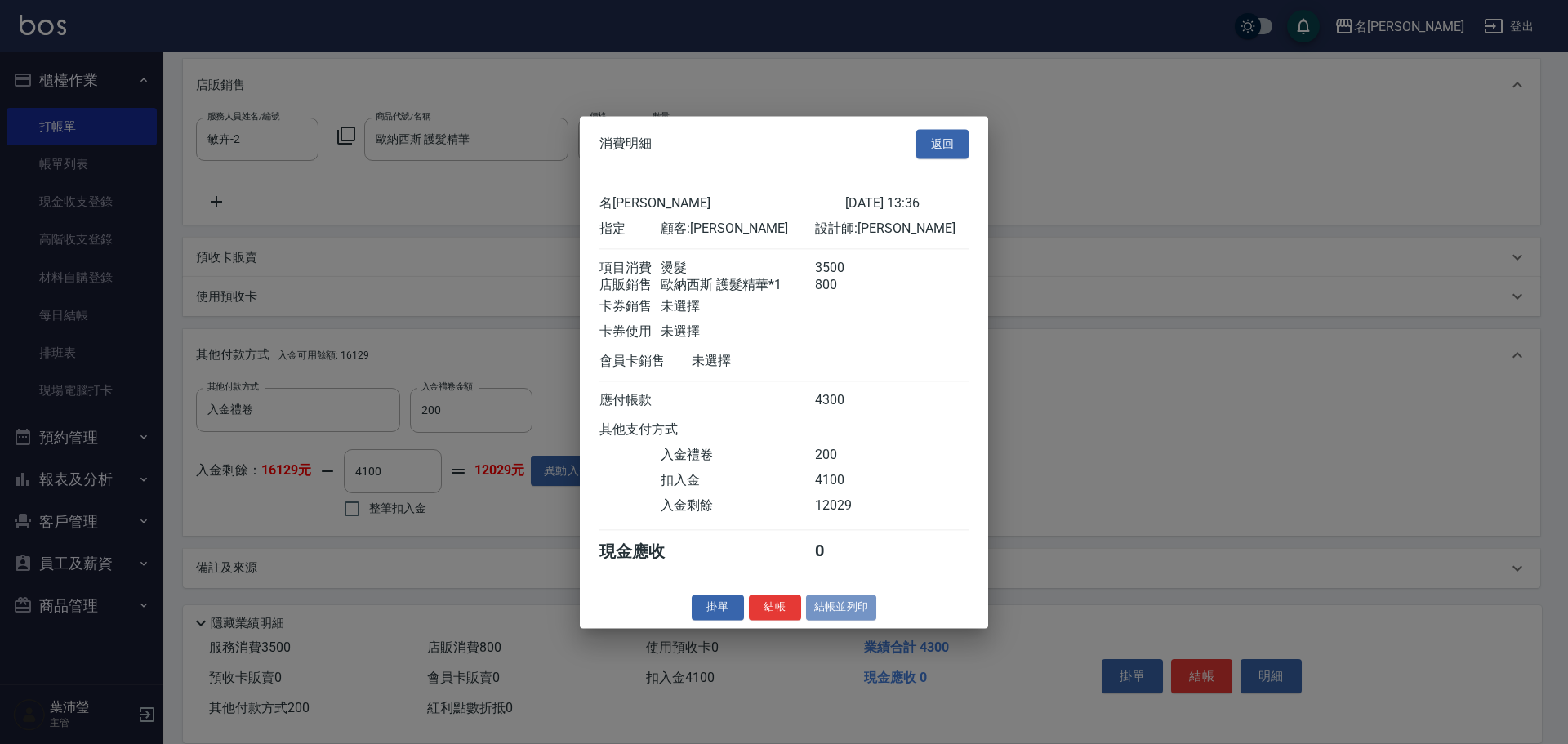
click at [843, 619] on button "結帳並列印" at bounding box center [841, 607] width 71 height 25
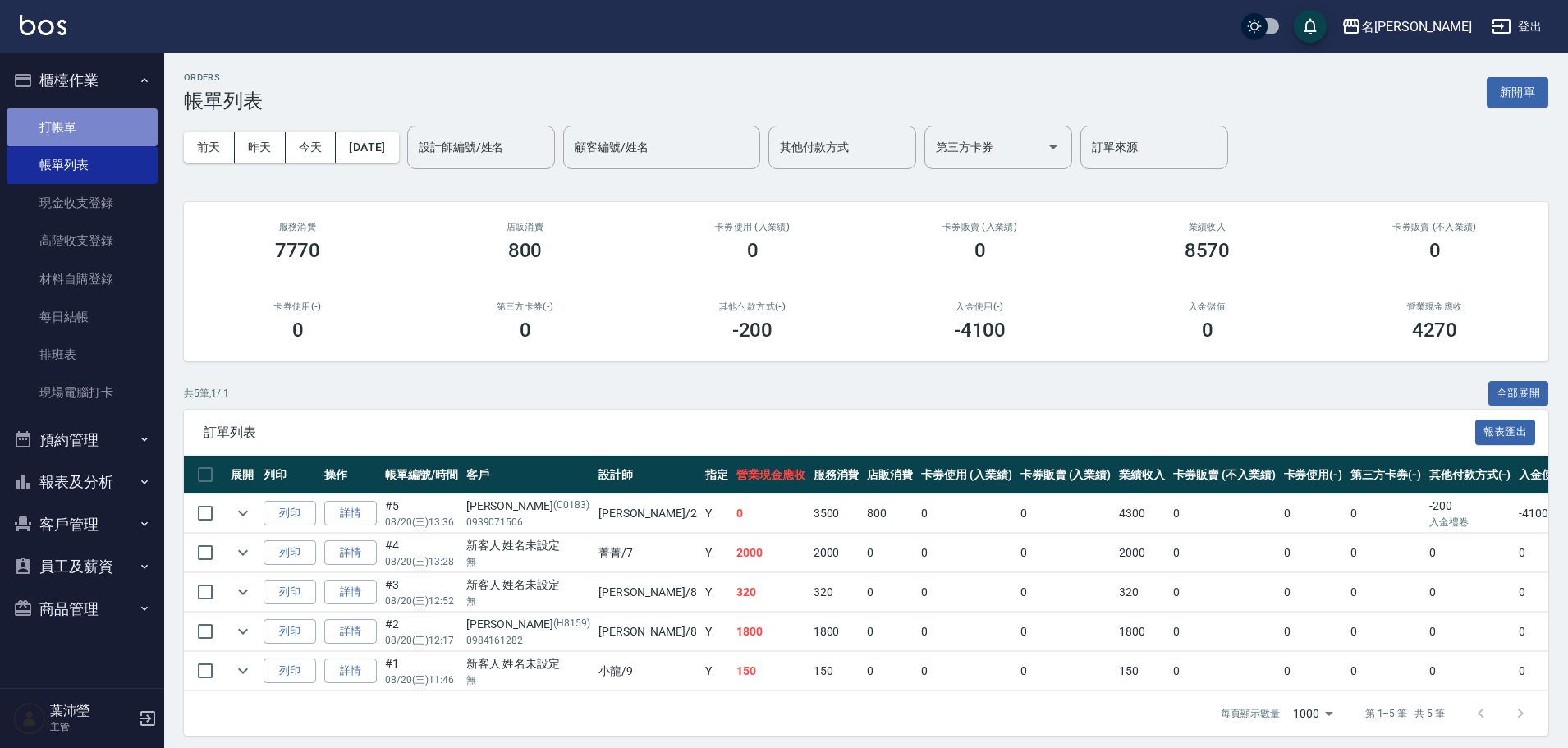
click at [81, 131] on link "打帳單" at bounding box center [82, 126] width 151 height 38
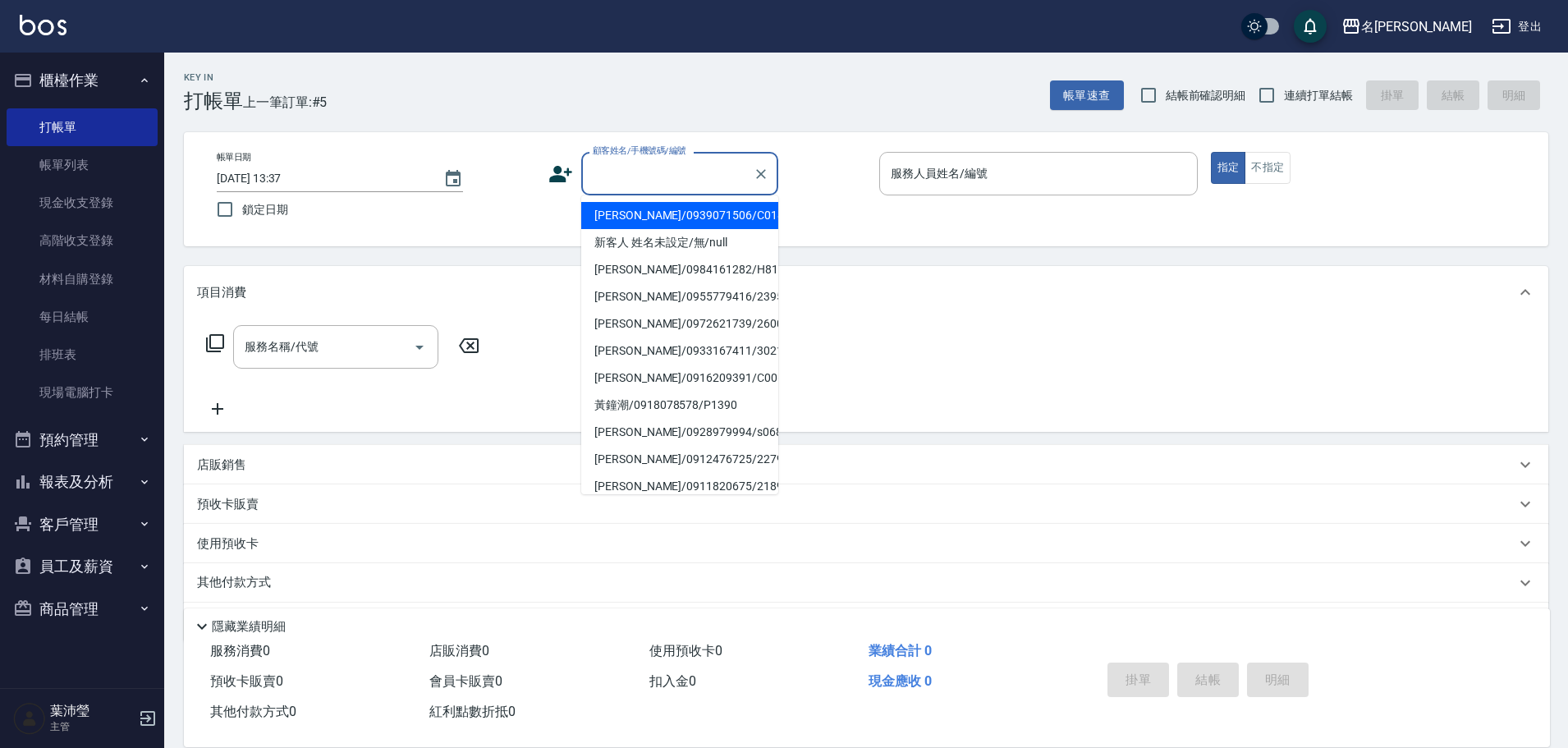
click at [655, 174] on input "顧客姓名/手機號碼/編號" at bounding box center [667, 174] width 158 height 29
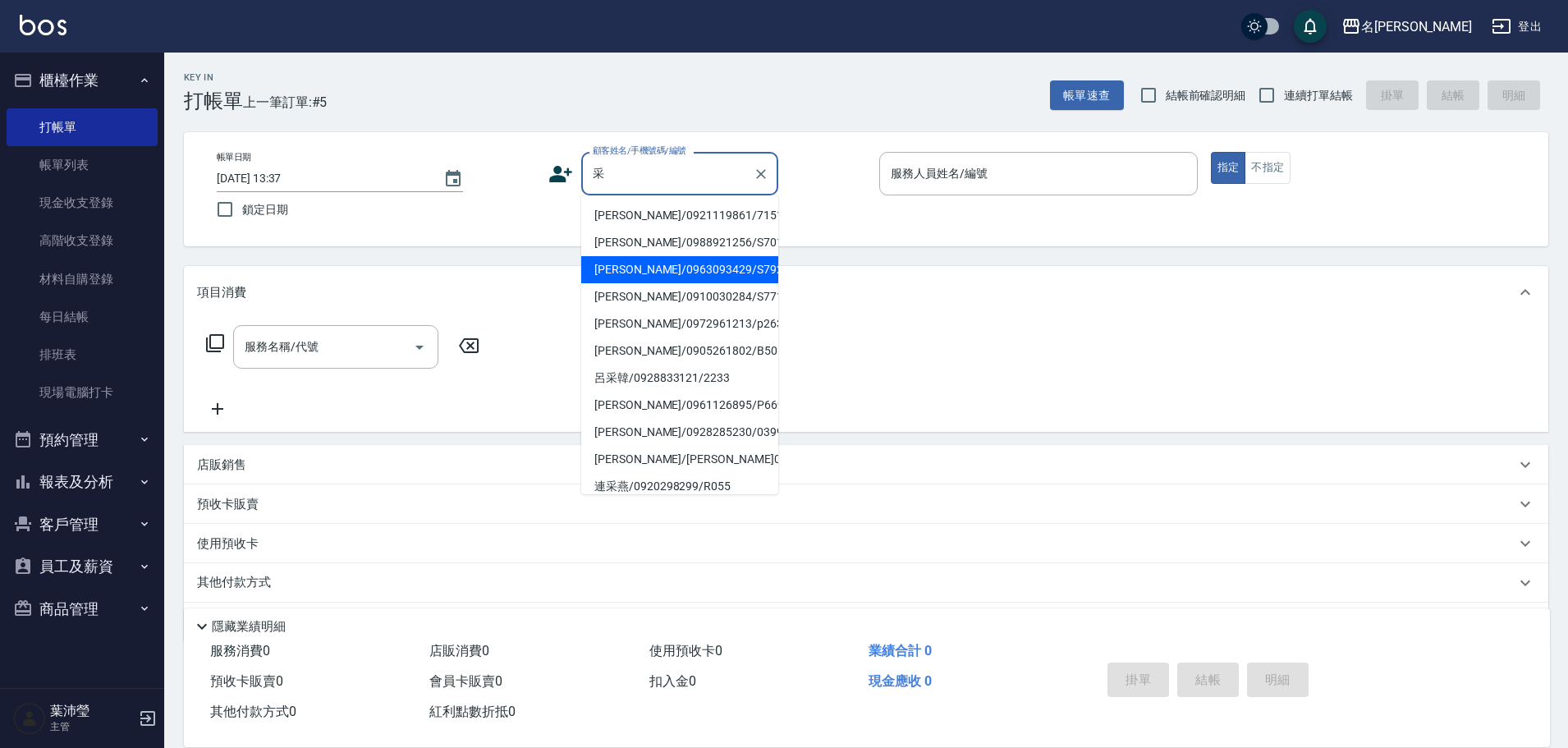
click at [725, 267] on li "[PERSON_NAME]/0963093429/S792" at bounding box center [679, 269] width 197 height 27
type input "[PERSON_NAME]/0963093429/S792"
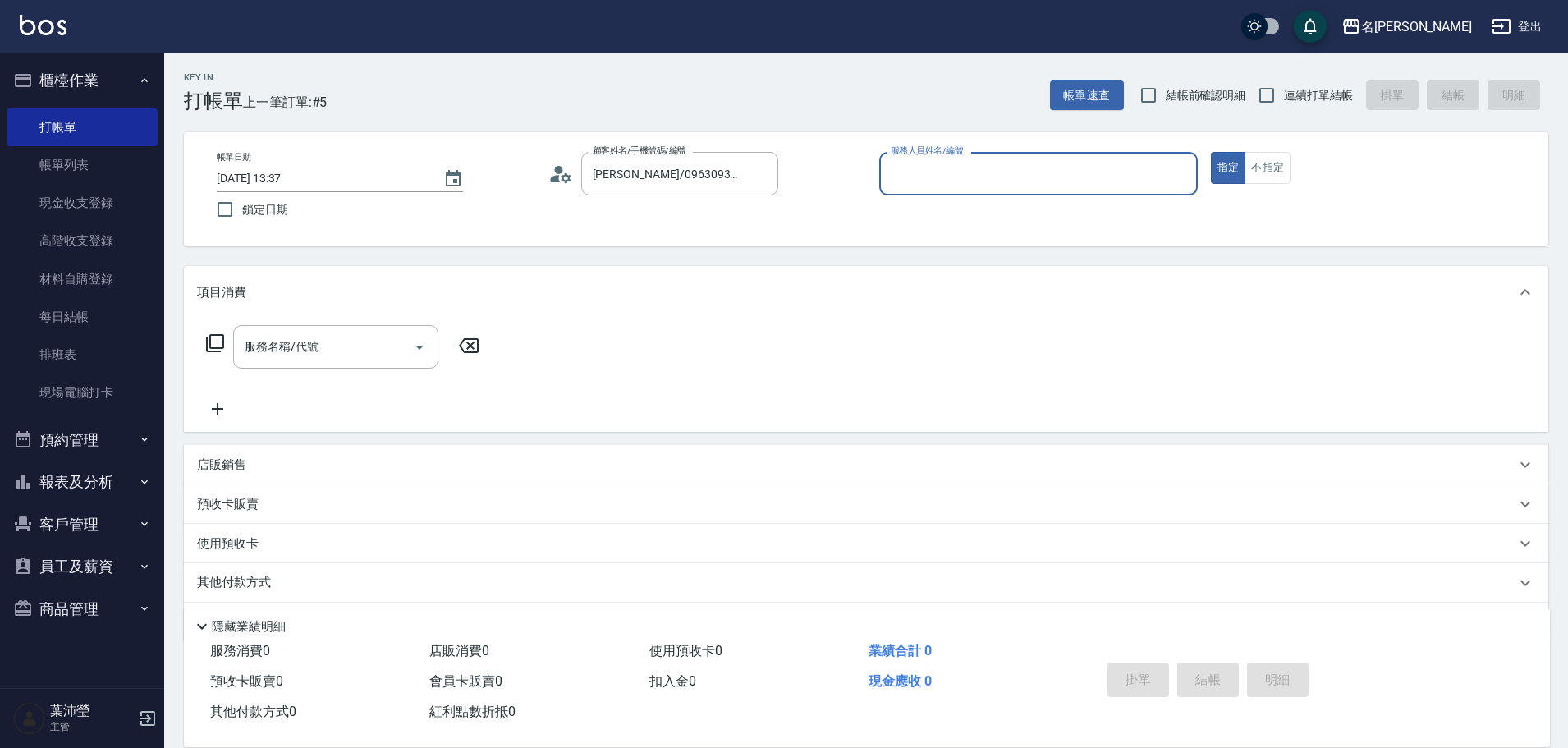
type input "Angle-10"
click at [219, 338] on icon at bounding box center [215, 343] width 19 height 19
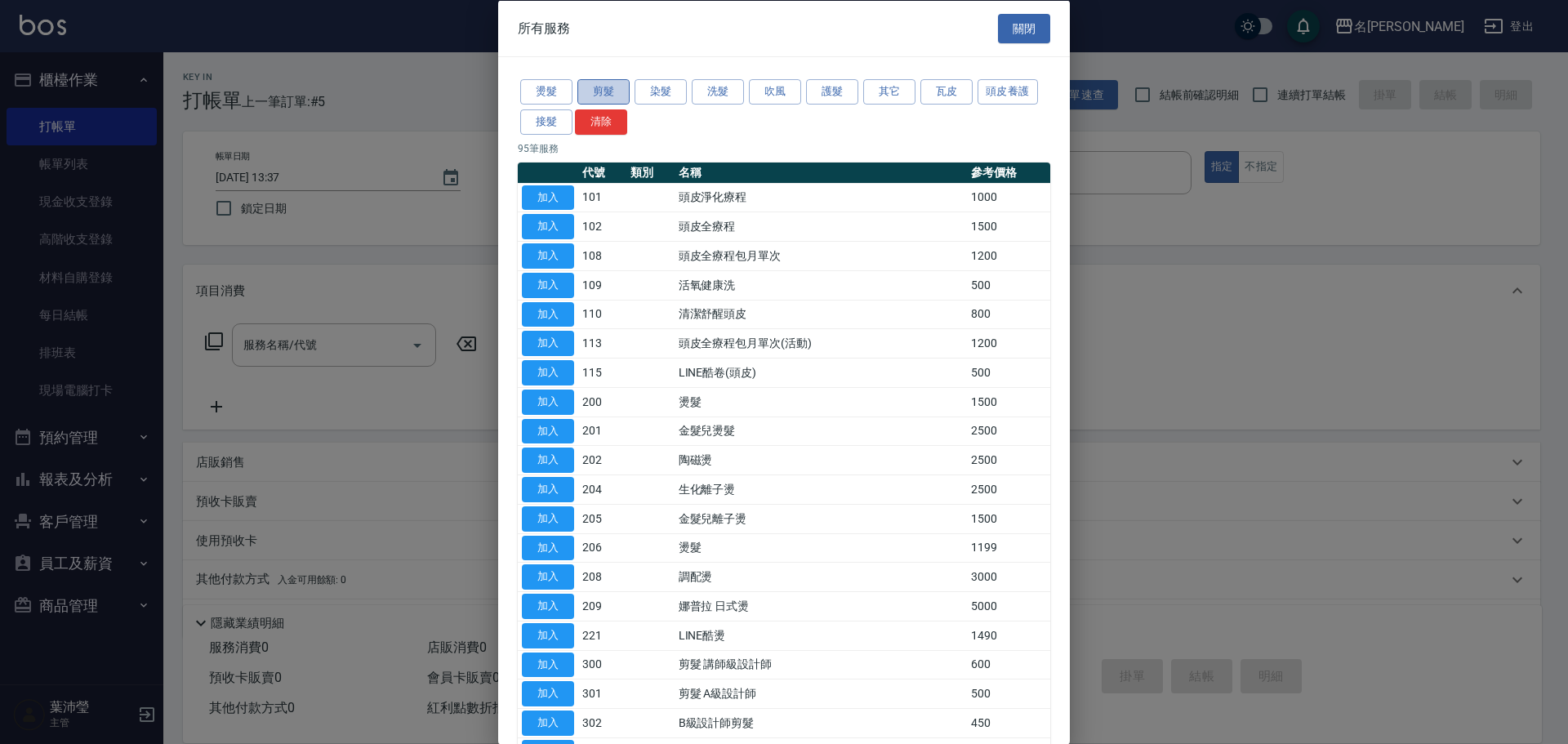
click at [614, 92] on button "剪髮" at bounding box center [604, 92] width 52 height 25
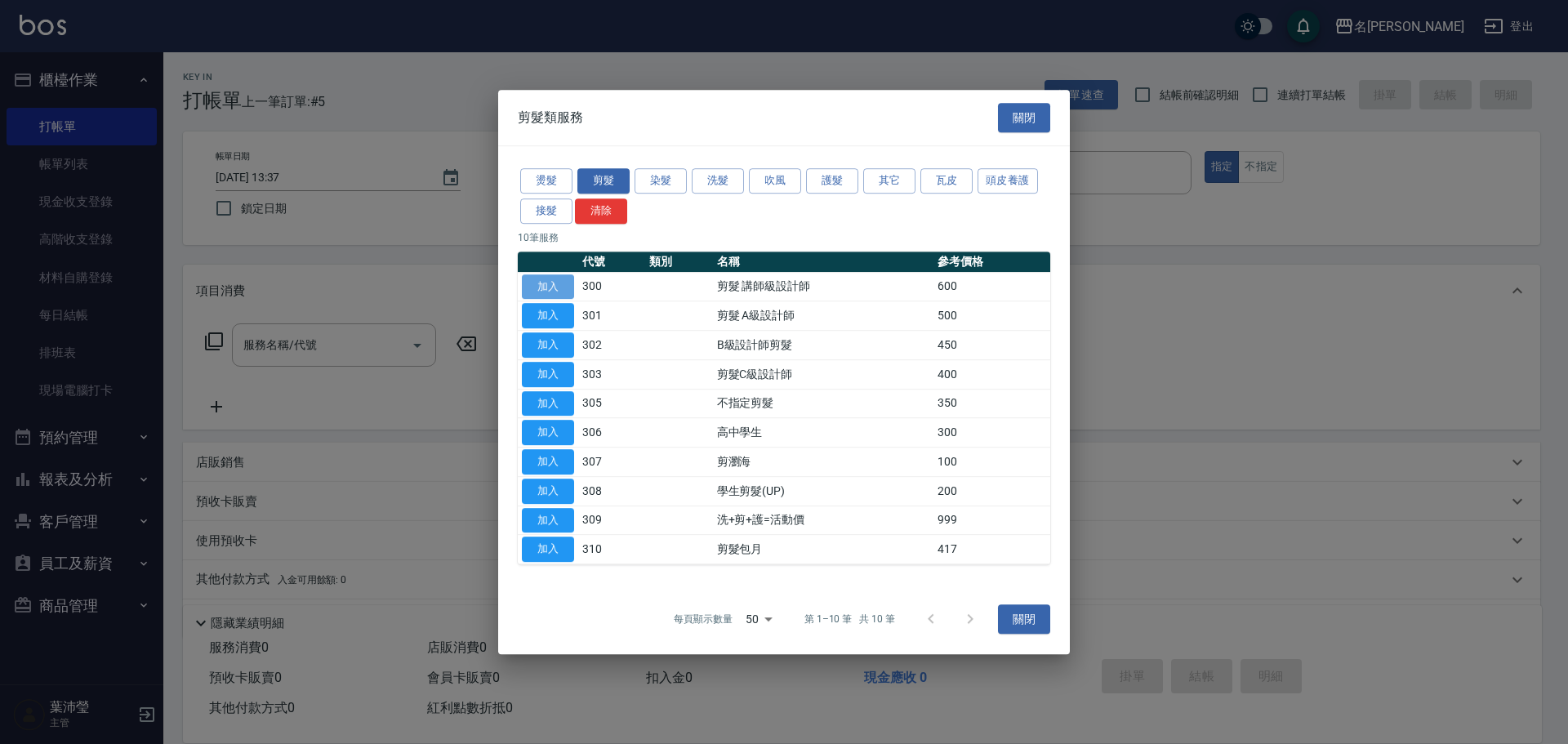
click at [540, 283] on button "加入" at bounding box center [548, 287] width 52 height 25
type input "剪髮 講師級設計師(300)"
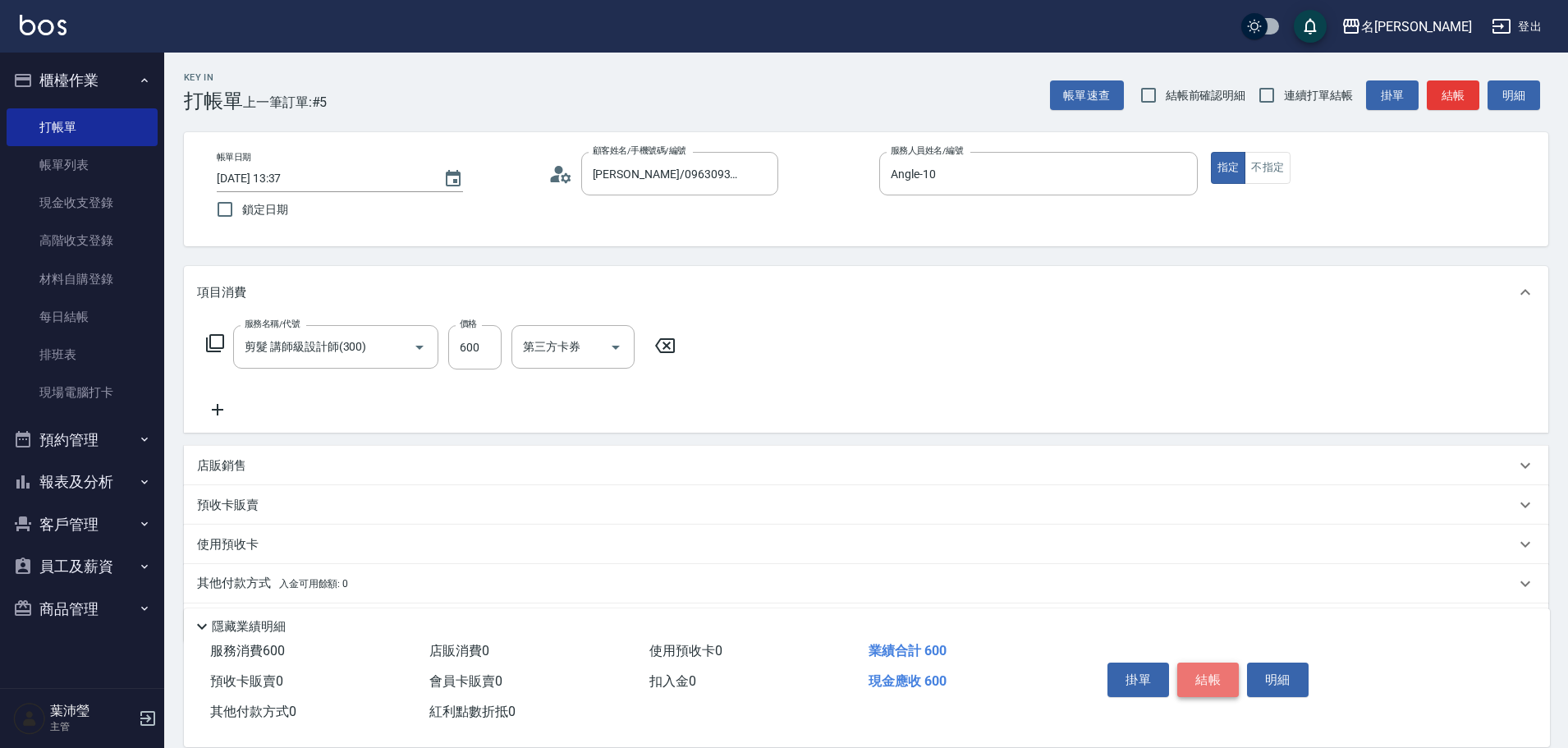
click at [1218, 673] on button "結帳" at bounding box center [1207, 679] width 61 height 34
